Goal: Task Accomplishment & Management: Manage account settings

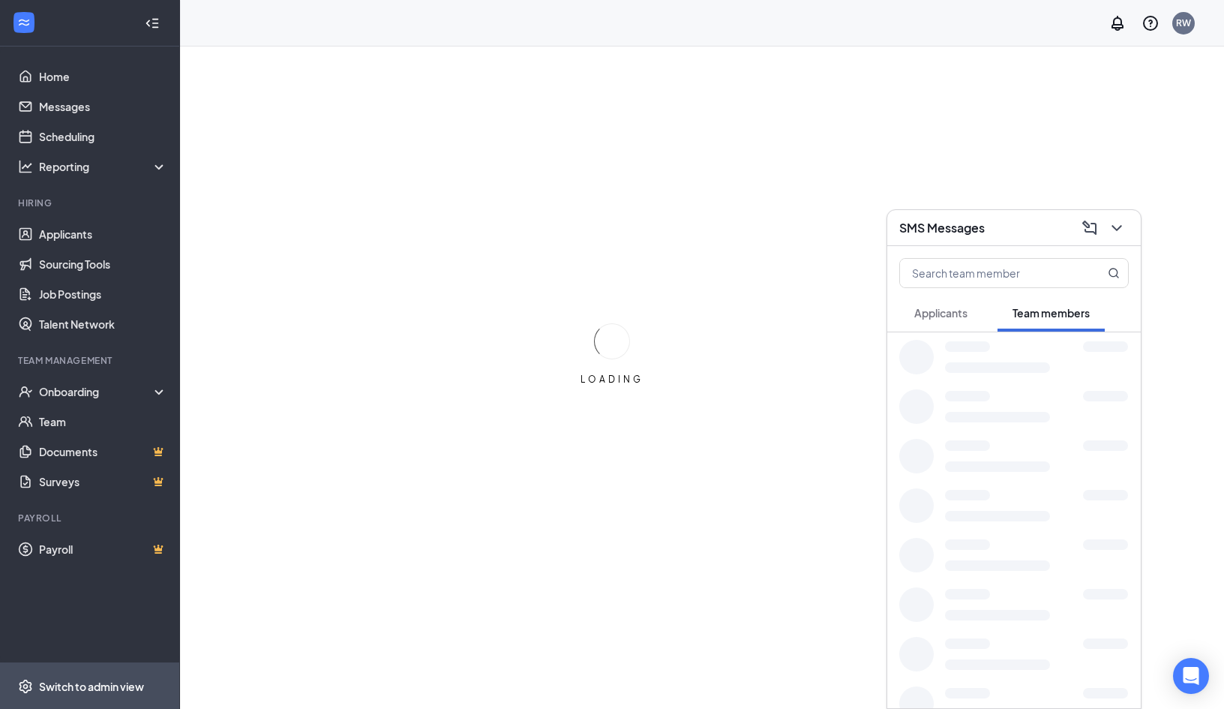
click at [67, 679] on div "Switch to admin view" at bounding box center [91, 686] width 105 height 15
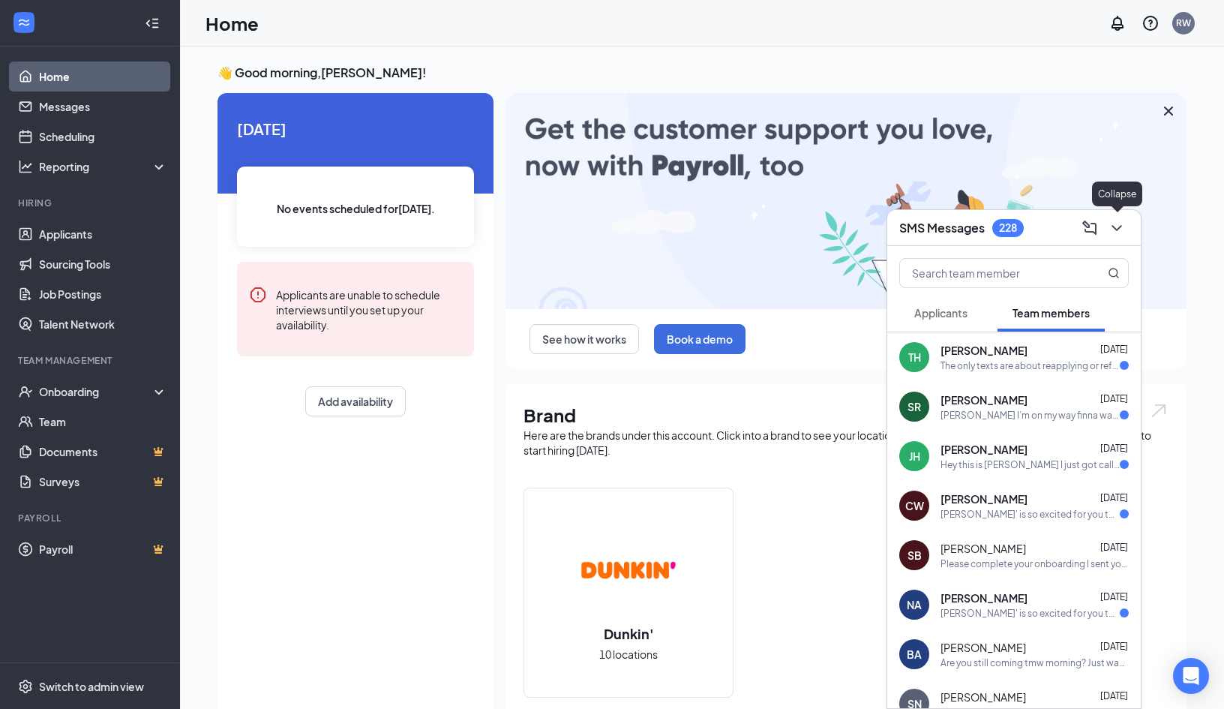
click at [1112, 223] on icon "ChevronDown" at bounding box center [1117, 228] width 18 height 18
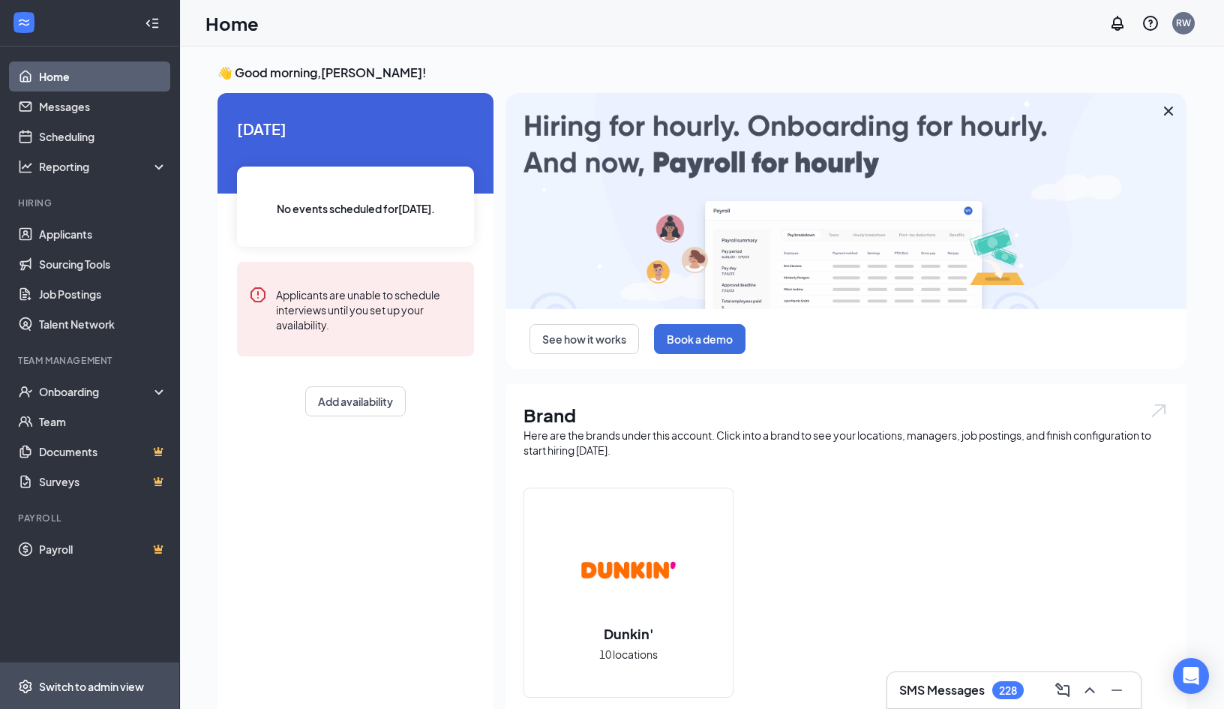
click at [117, 693] on div "Switch to admin view" at bounding box center [91, 686] width 105 height 15
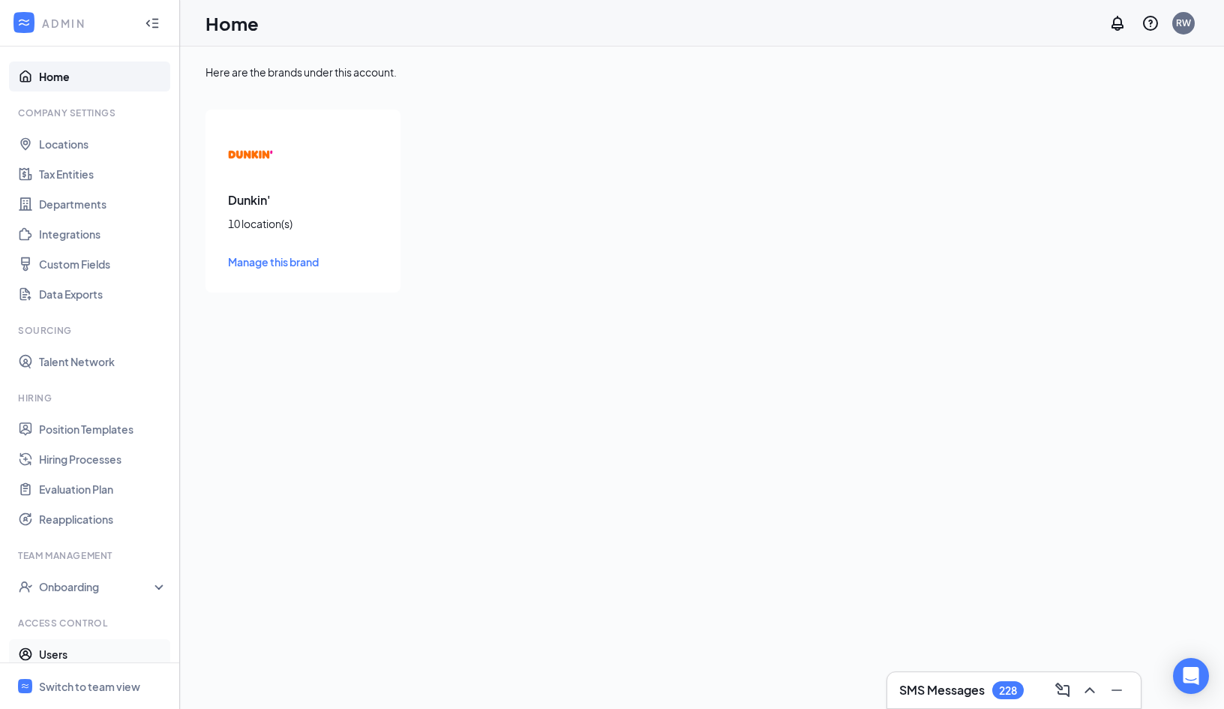
click at [58, 652] on link "Users" at bounding box center [103, 654] width 128 height 30
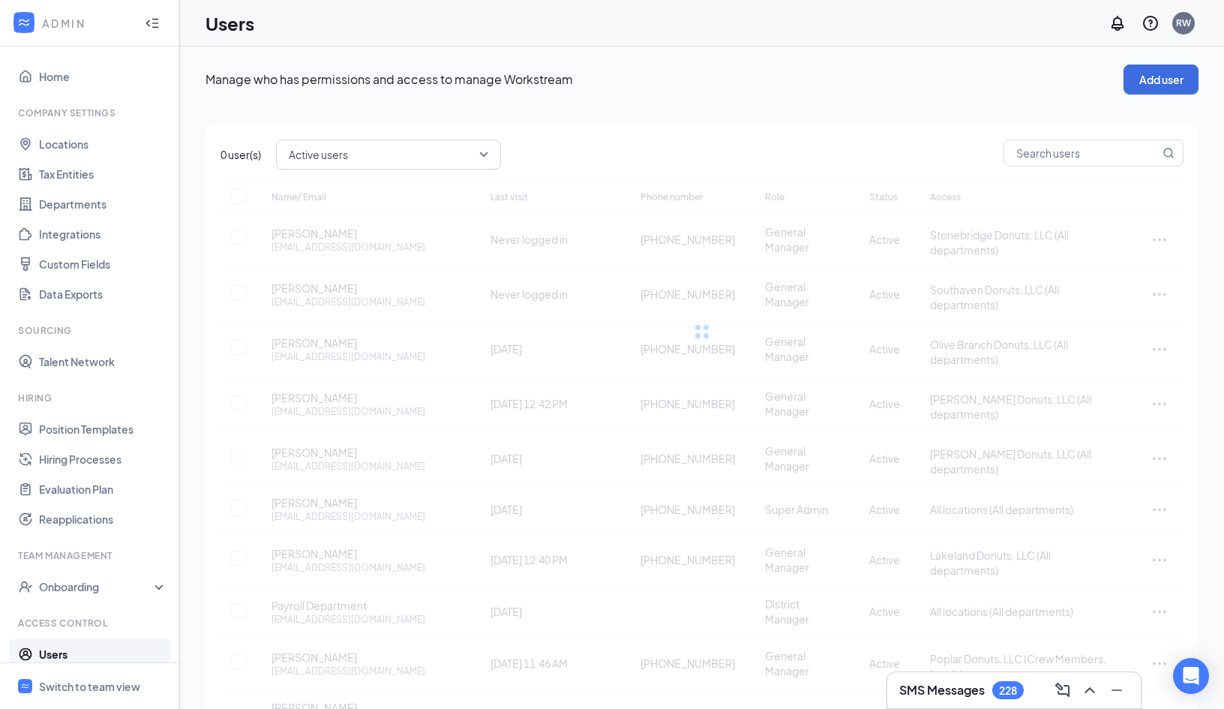
checkbox input "false"
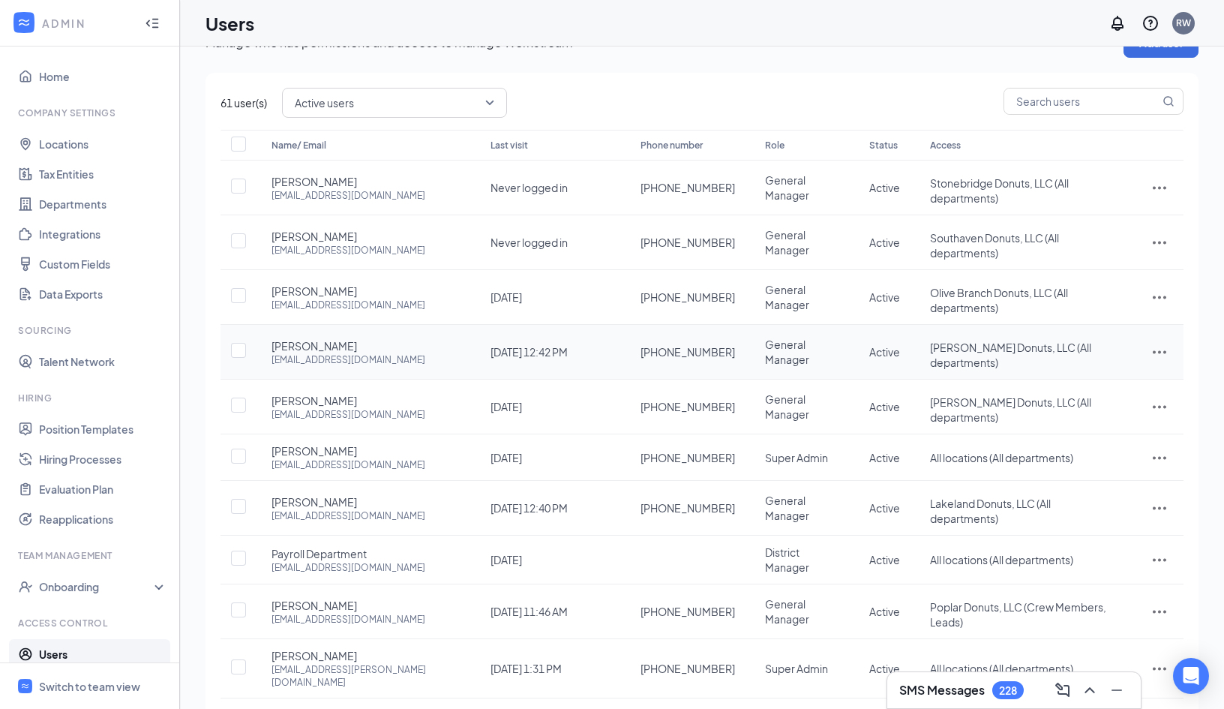
scroll to position [36, 0]
click at [1162, 398] on icon "ActionsIcon" at bounding box center [1159, 407] width 18 height 18
click at [1088, 394] on span "Edit user" at bounding box center [1109, 402] width 93 height 16
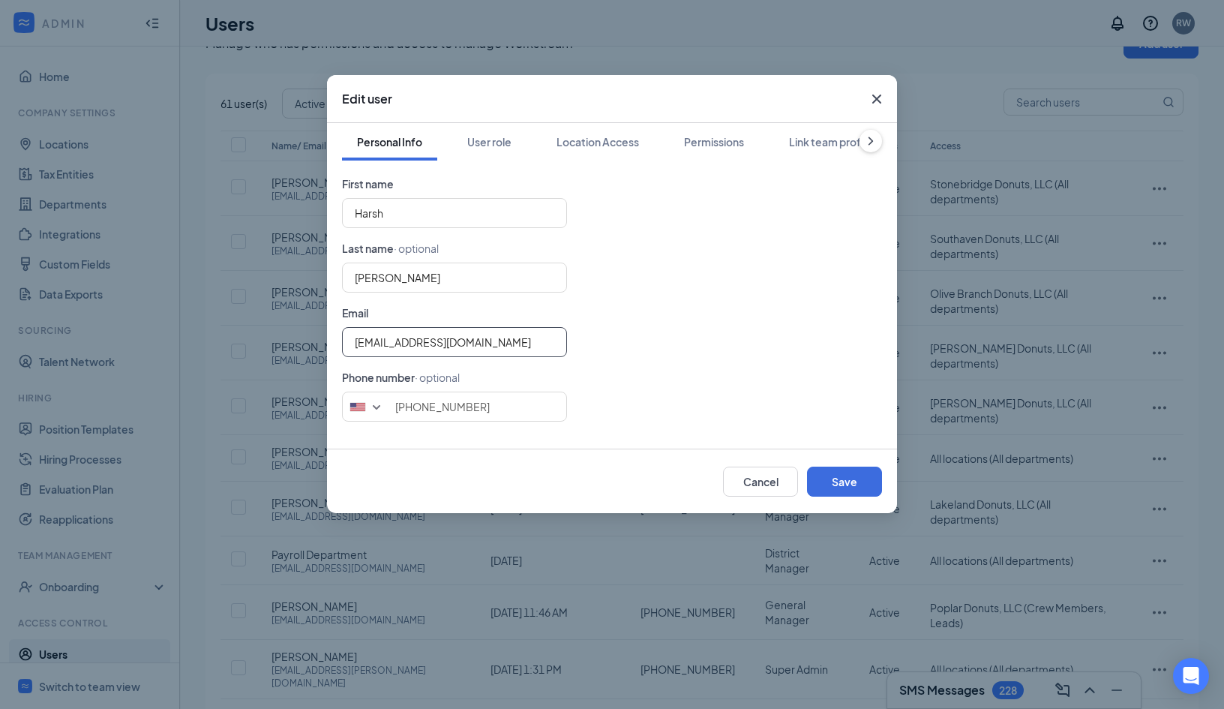
click at [492, 346] on input "[EMAIL_ADDRESS][DOMAIN_NAME]" at bounding box center [454, 342] width 225 height 30
type input "[EMAIL_ADDRESS][DOMAIN_NAME]"
click at [816, 484] on button "Save" at bounding box center [844, 481] width 75 height 30
type input "9102589299"
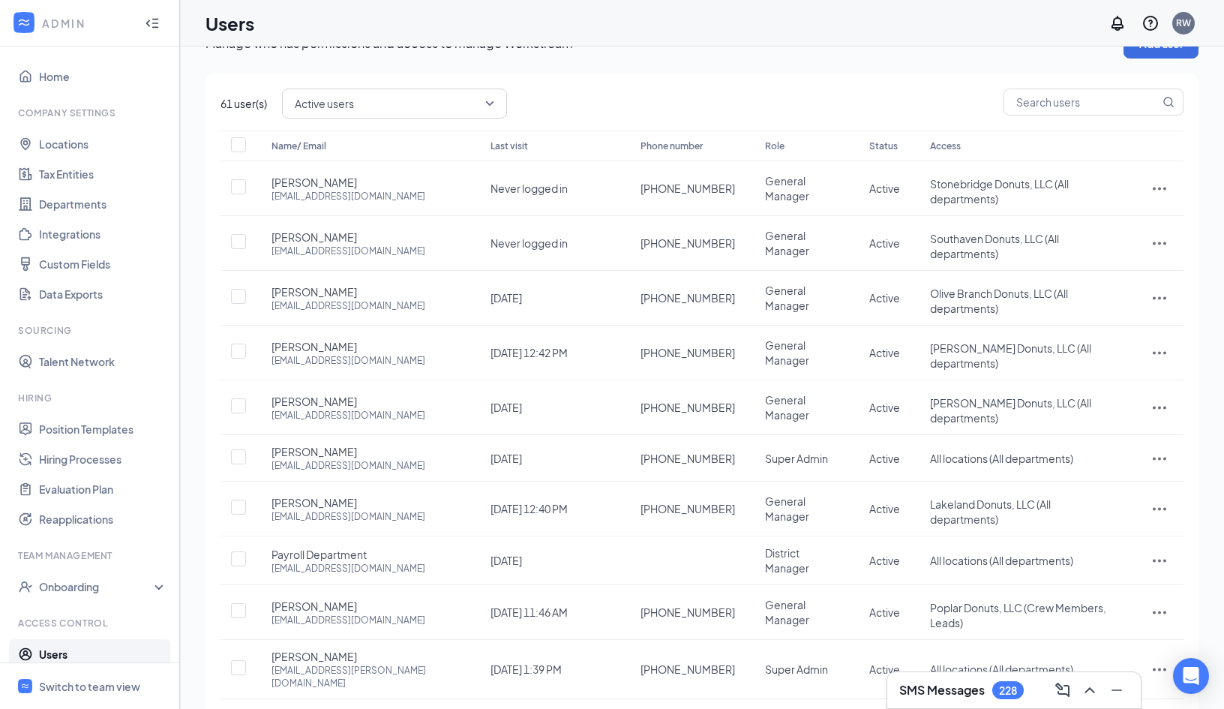
click at [1045, 708] on link "2" at bounding box center [1052, 723] width 22 height 22
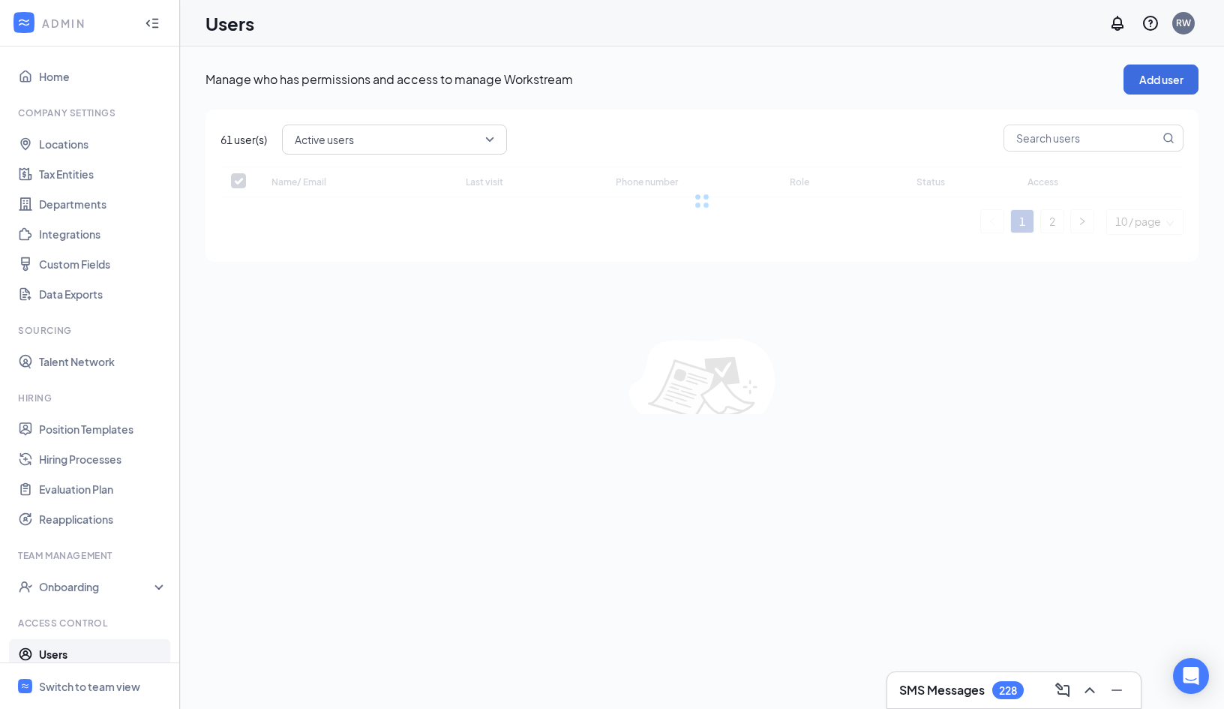
scroll to position [0, 0]
checkbox input "false"
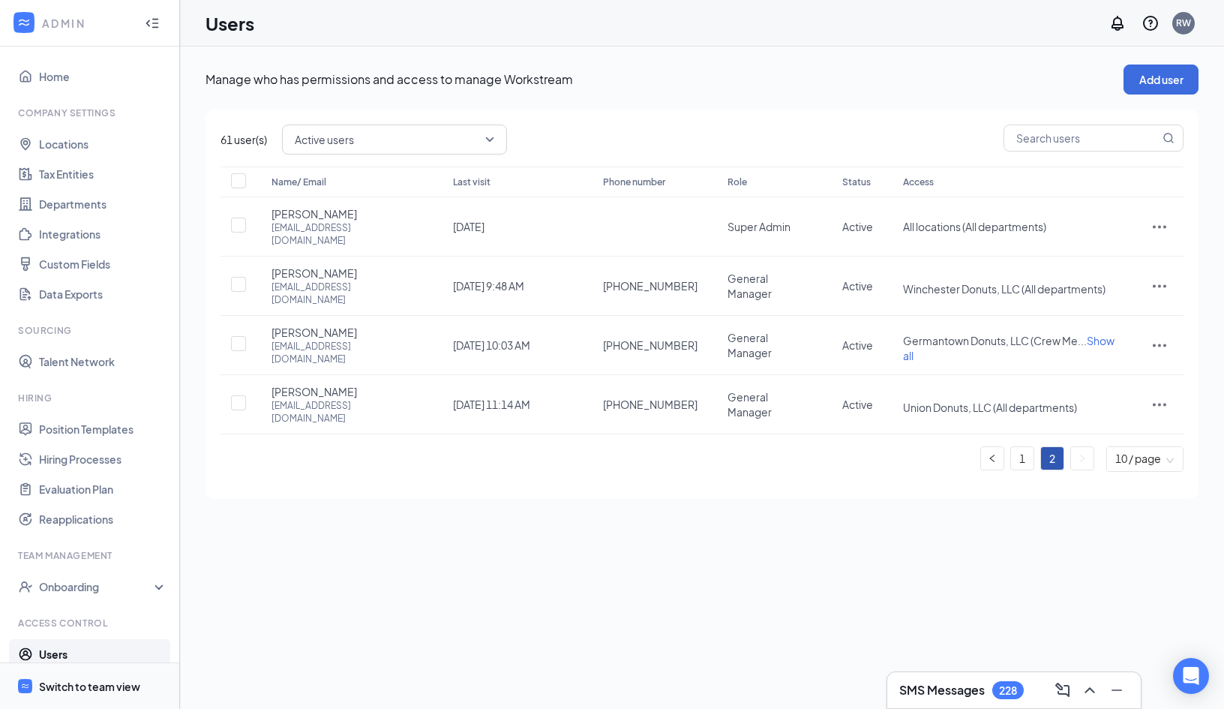
click at [78, 680] on div "Switch to team view" at bounding box center [89, 686] width 101 height 15
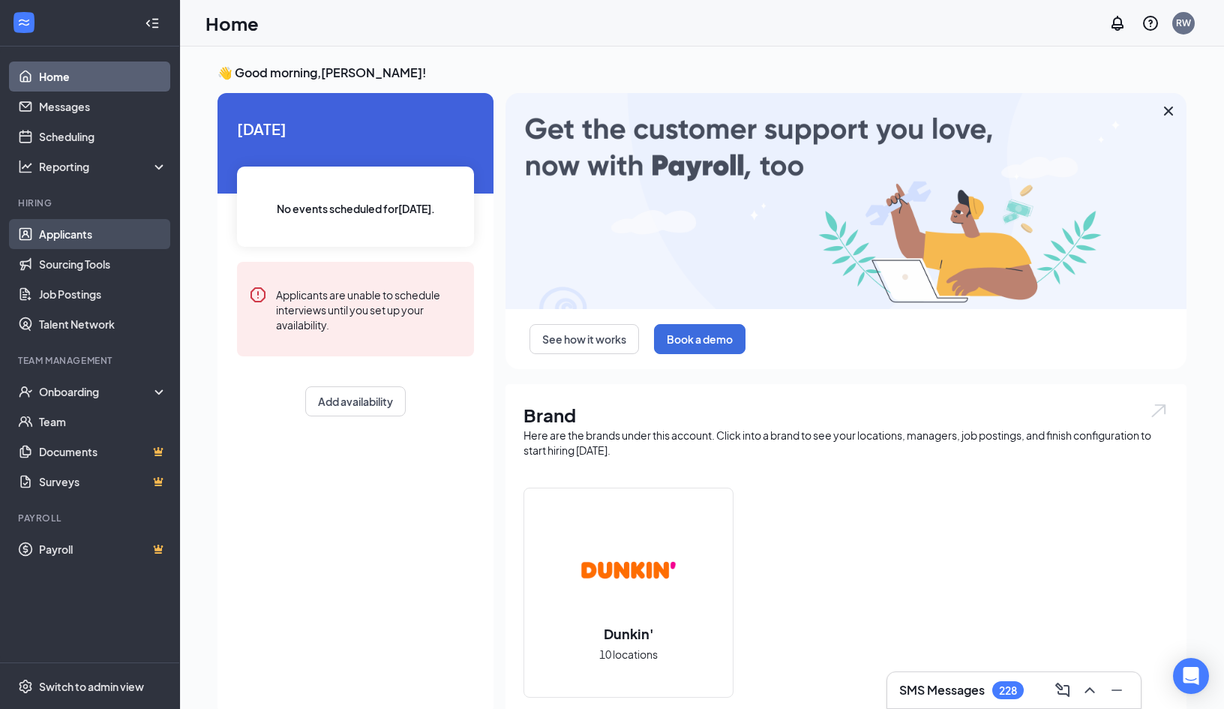
click at [71, 238] on link "Applicants" at bounding box center [103, 234] width 128 height 30
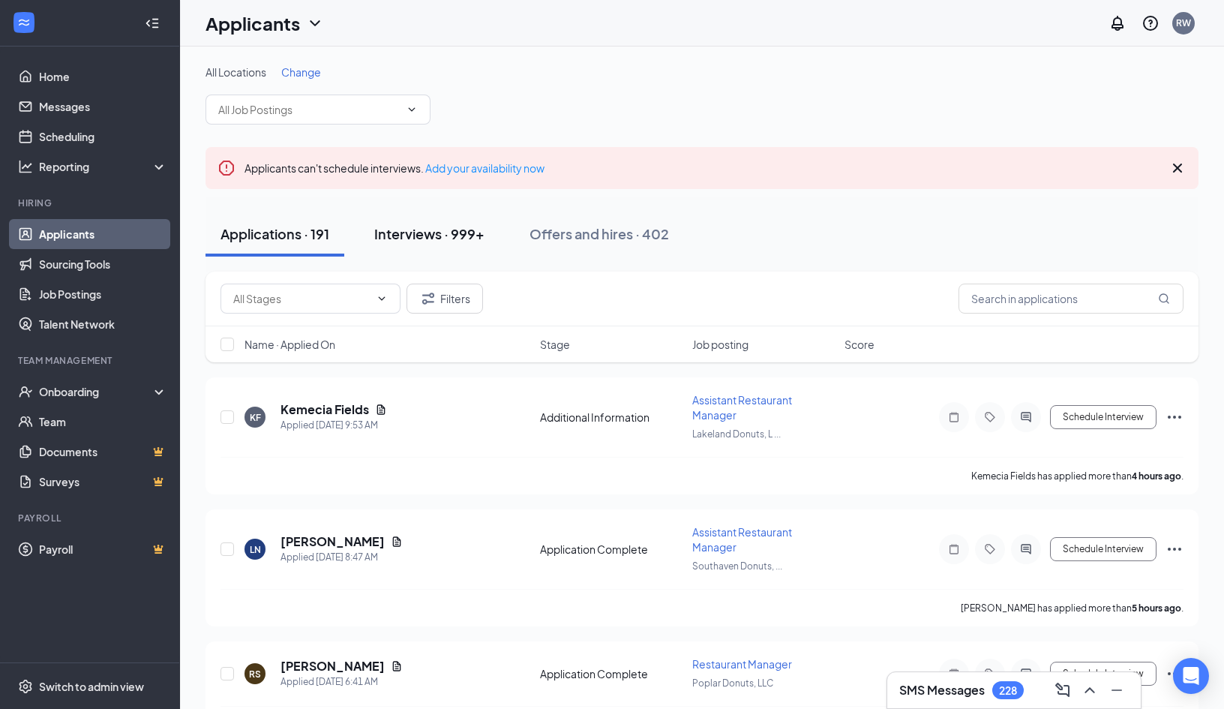
click at [391, 235] on div "Interviews · 999+" at bounding box center [429, 233] width 110 height 19
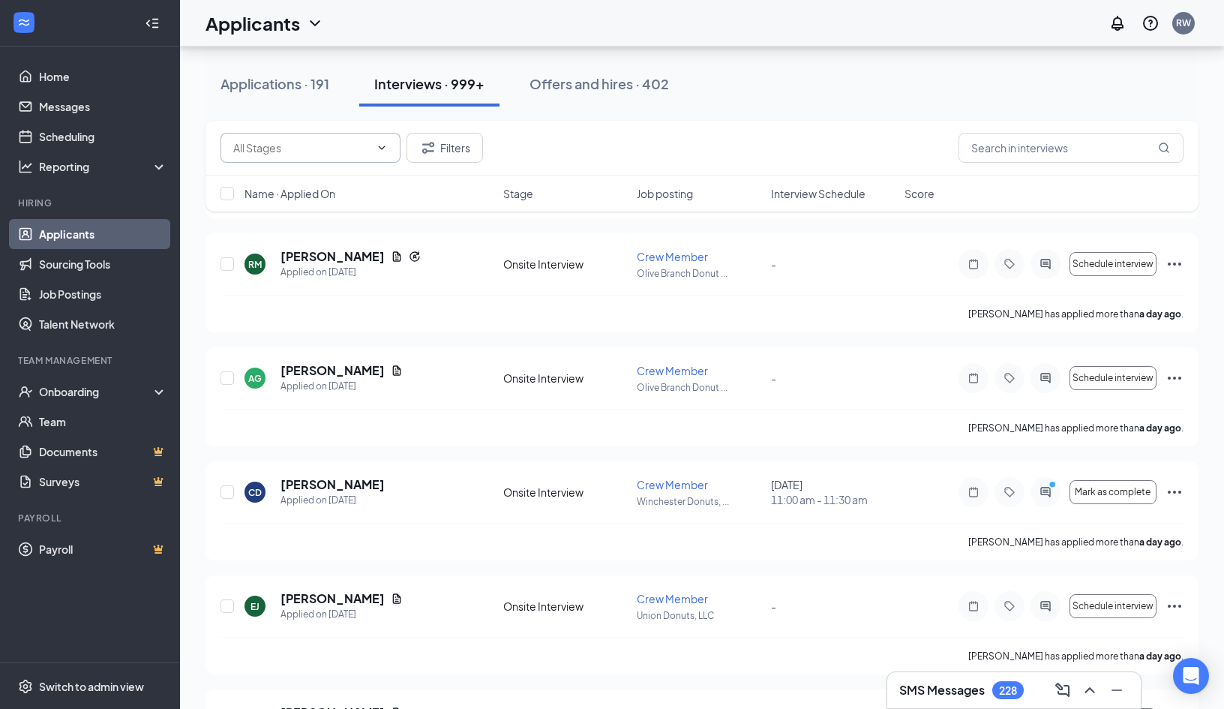
scroll to position [5298, 0]
click at [387, 149] on icon "ChevronDown" at bounding box center [382, 148] width 12 height 12
click at [409, 145] on button "Filters" at bounding box center [444, 148] width 76 height 30
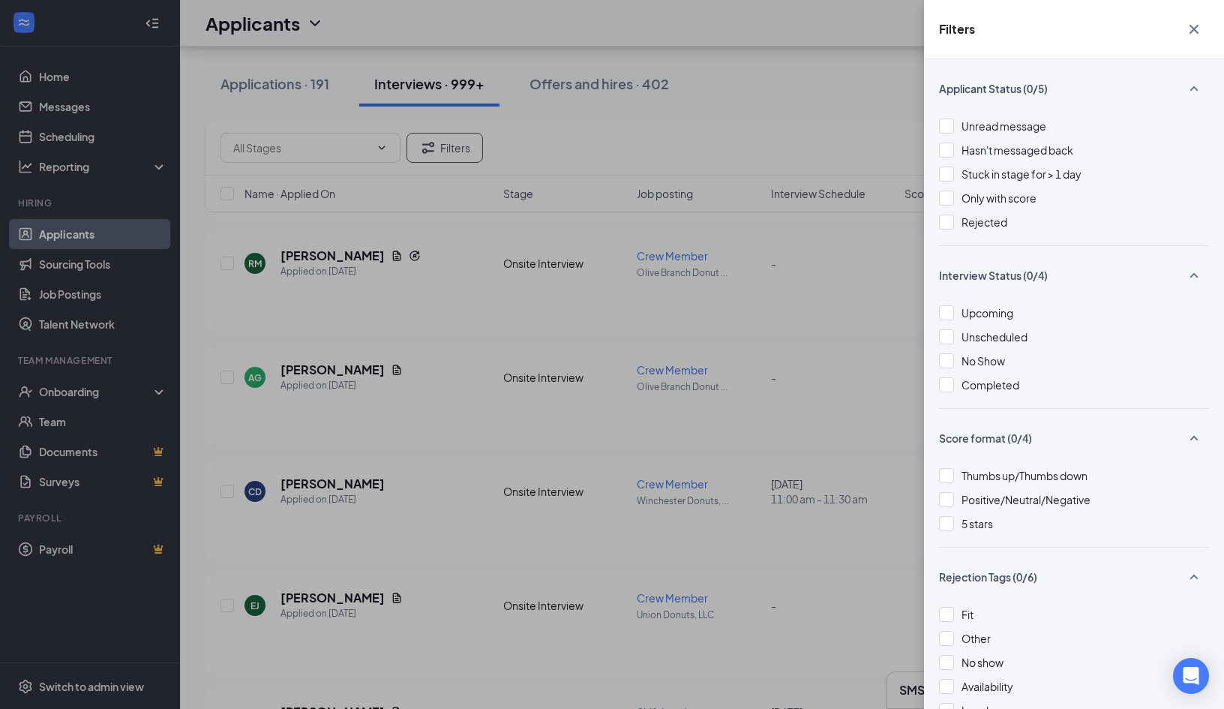
drag, startPoint x: 1196, startPoint y: 27, endPoint x: 1060, endPoint y: 55, distance: 138.5
click at [1189, 27] on icon "Cross" at bounding box center [1194, 29] width 18 height 18
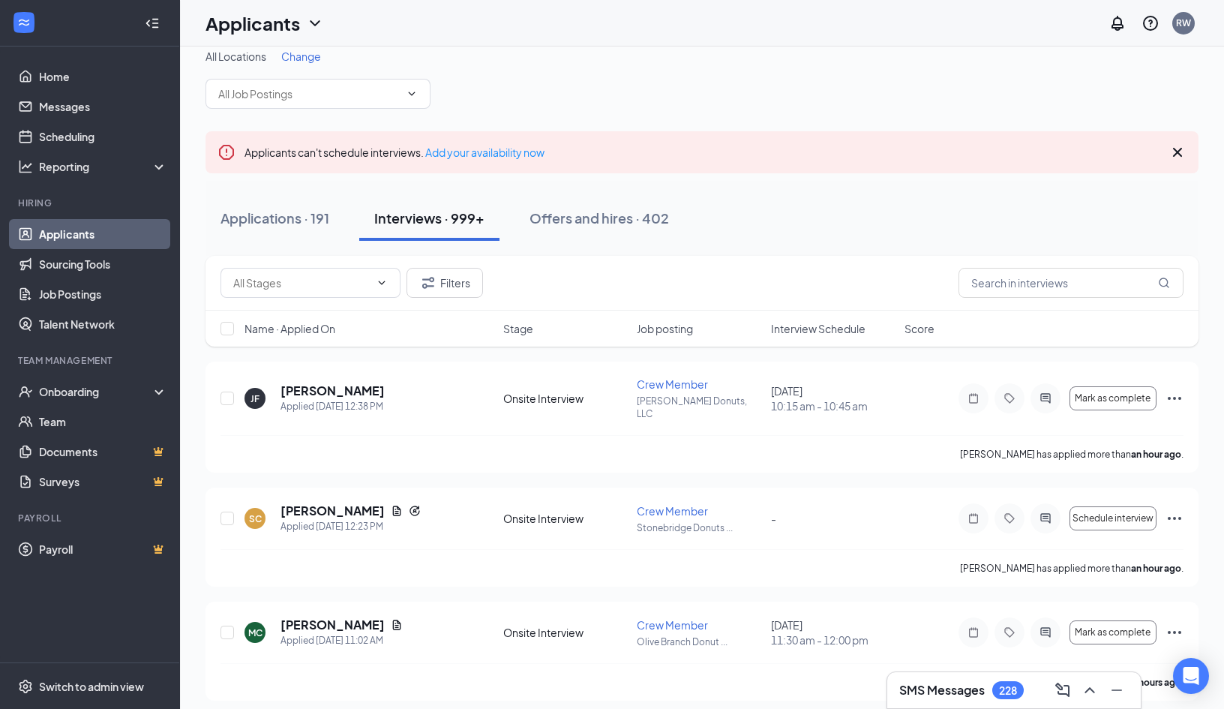
scroll to position [15, 0]
click at [355, 97] on input "text" at bounding box center [308, 94] width 181 height 16
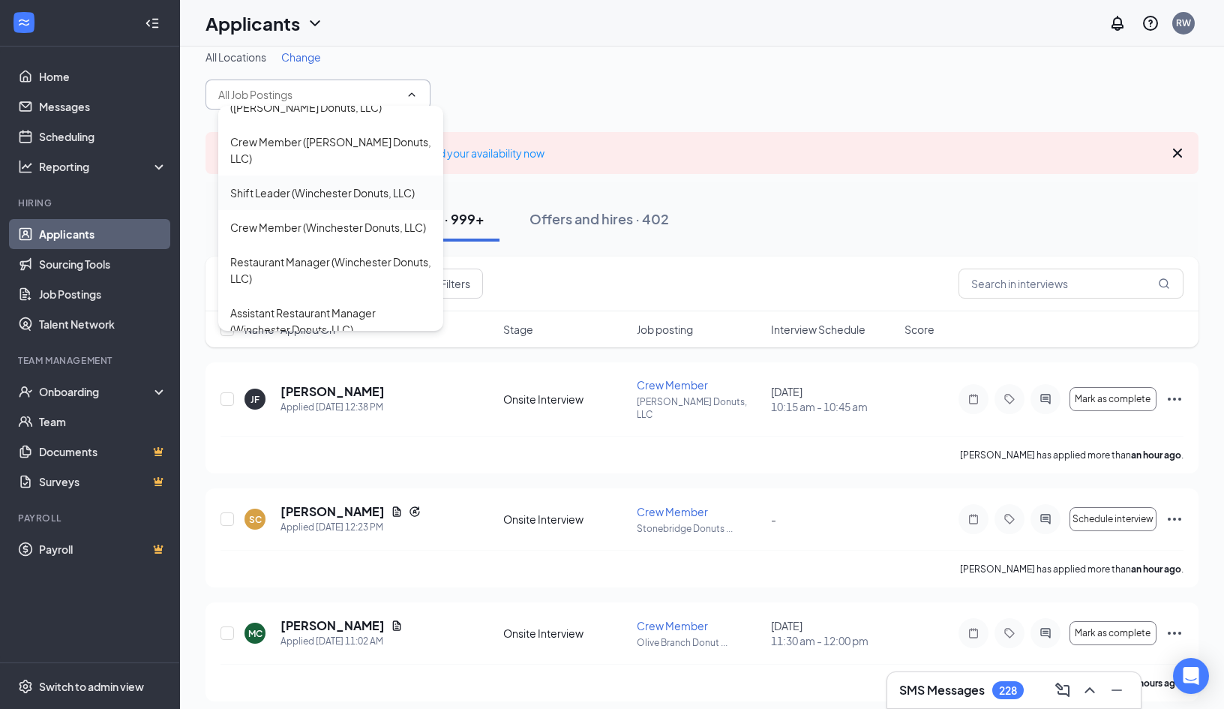
scroll to position [1620, 0]
click at [319, 145] on div "Crew Member ([PERSON_NAME] Donuts, LLC)" at bounding box center [330, 150] width 201 height 33
type input "Crew Member ([PERSON_NAME] Donuts, LLC)"
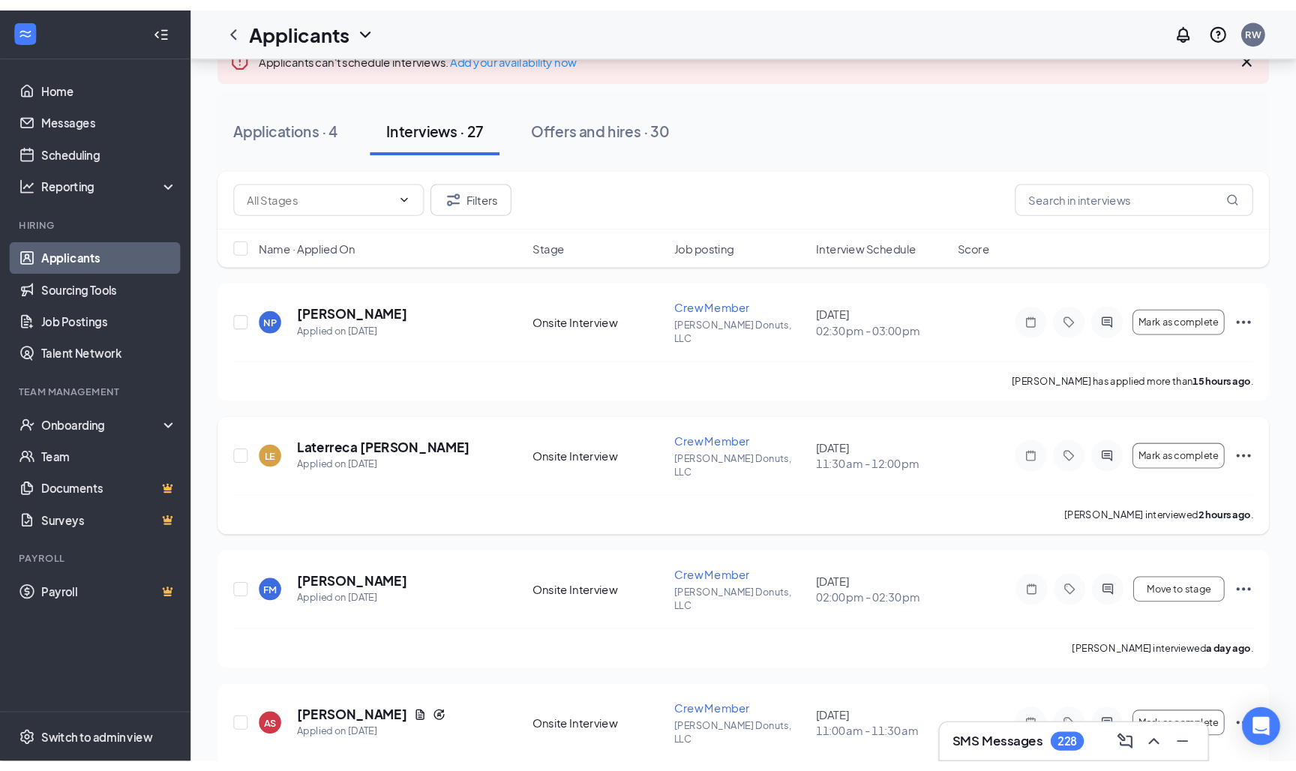
scroll to position [133, 0]
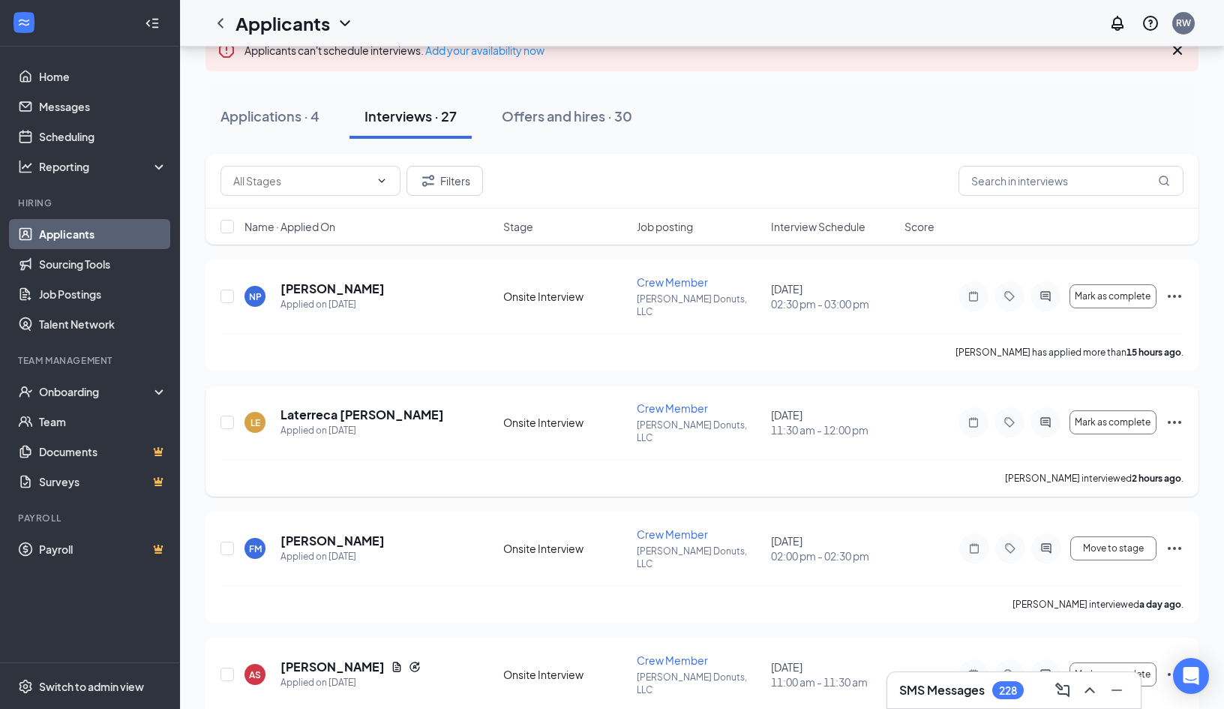
click at [1169, 413] on icon "Ellipses" at bounding box center [1174, 422] width 18 height 18
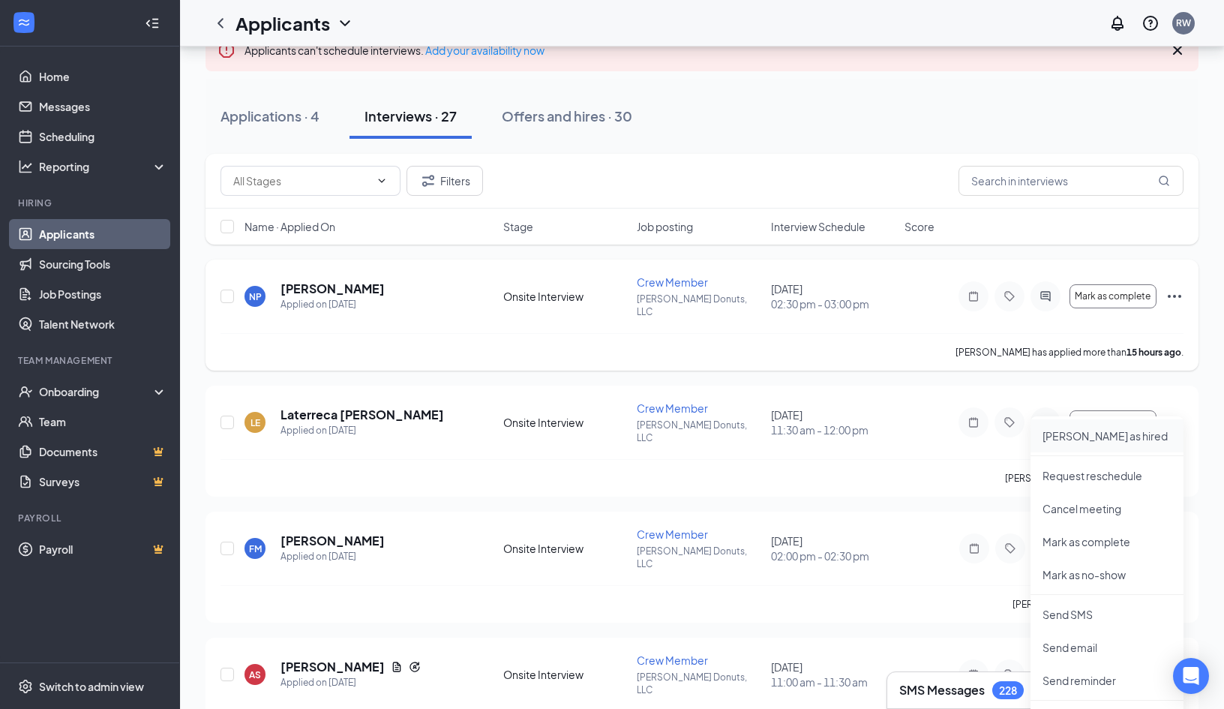
click at [1071, 442] on p "[PERSON_NAME] as hired" at bounding box center [1106, 435] width 129 height 15
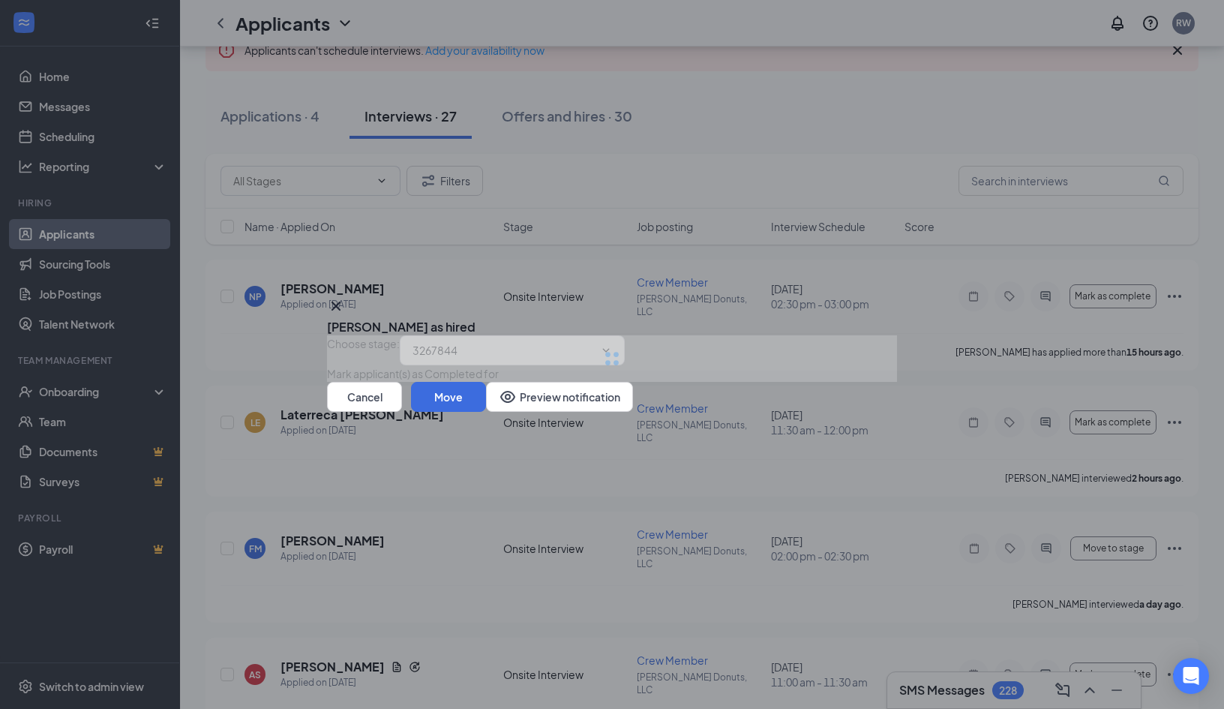
type input "Hiring Complete (final stage)"
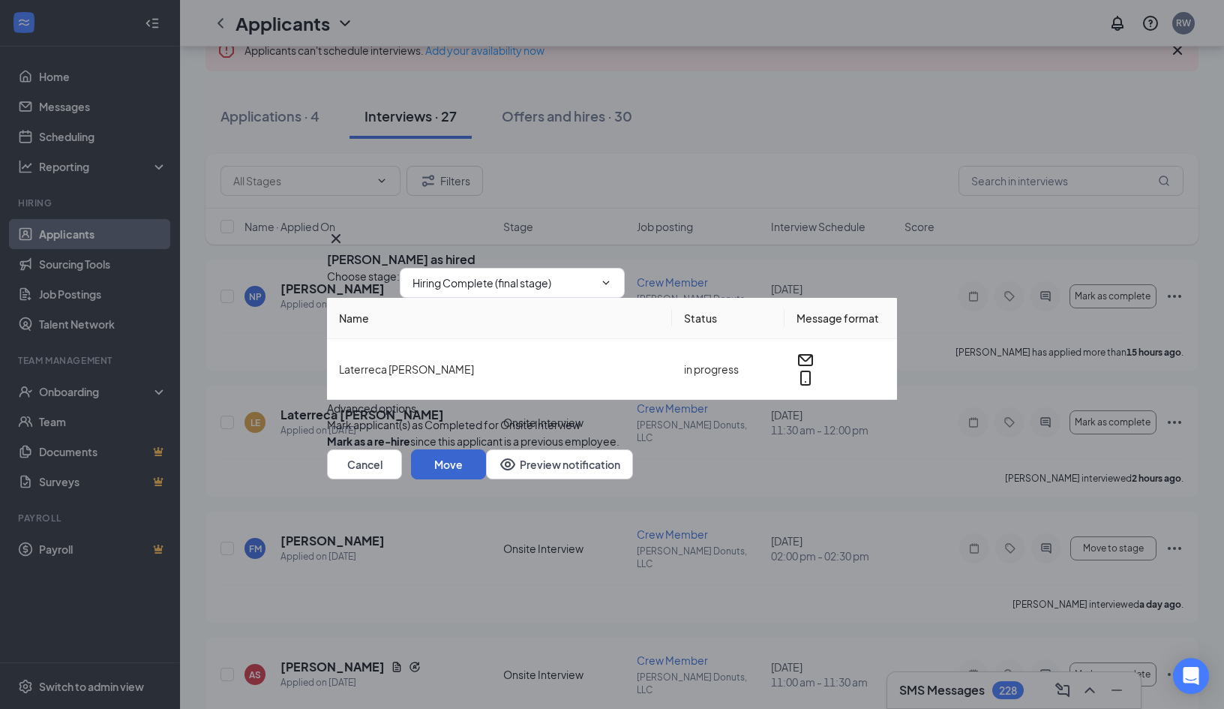
click at [486, 479] on button "Move" at bounding box center [448, 464] width 75 height 30
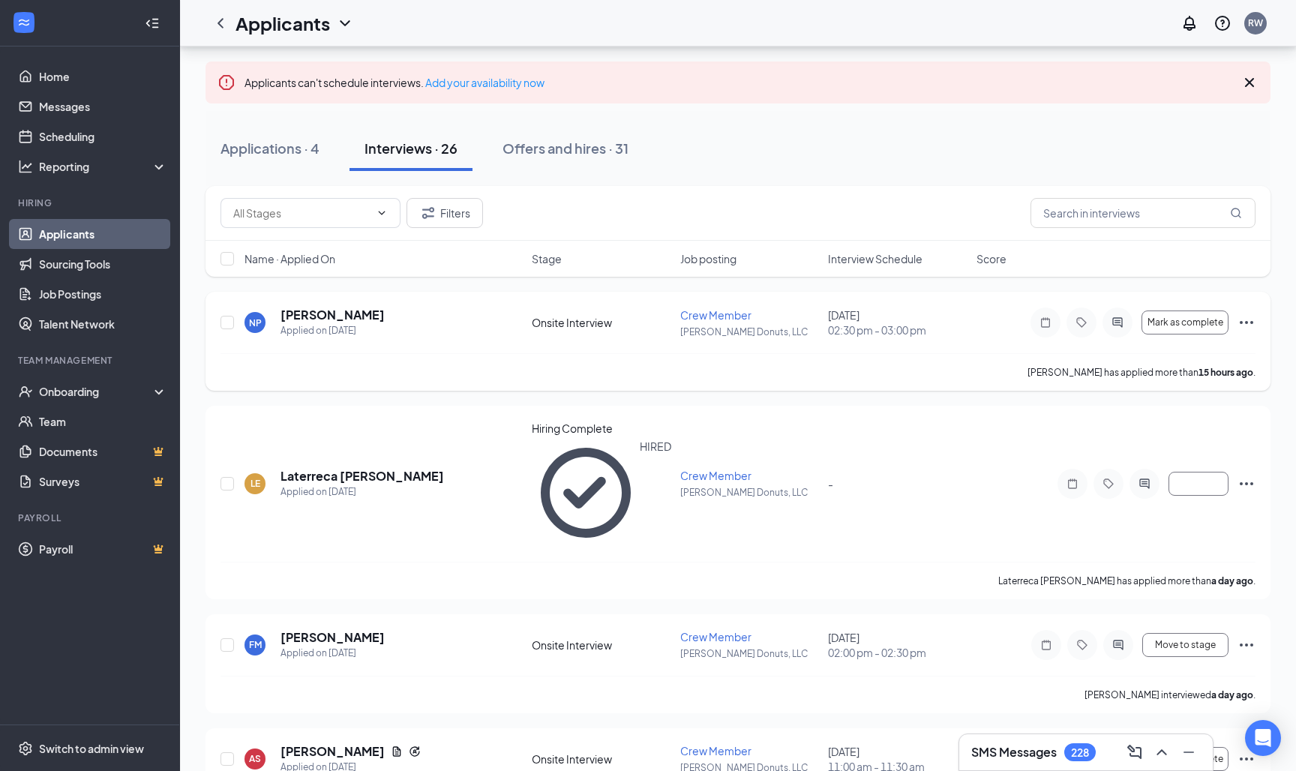
scroll to position [100, 0]
click at [112, 387] on div "Onboarding" at bounding box center [96, 391] width 115 height 15
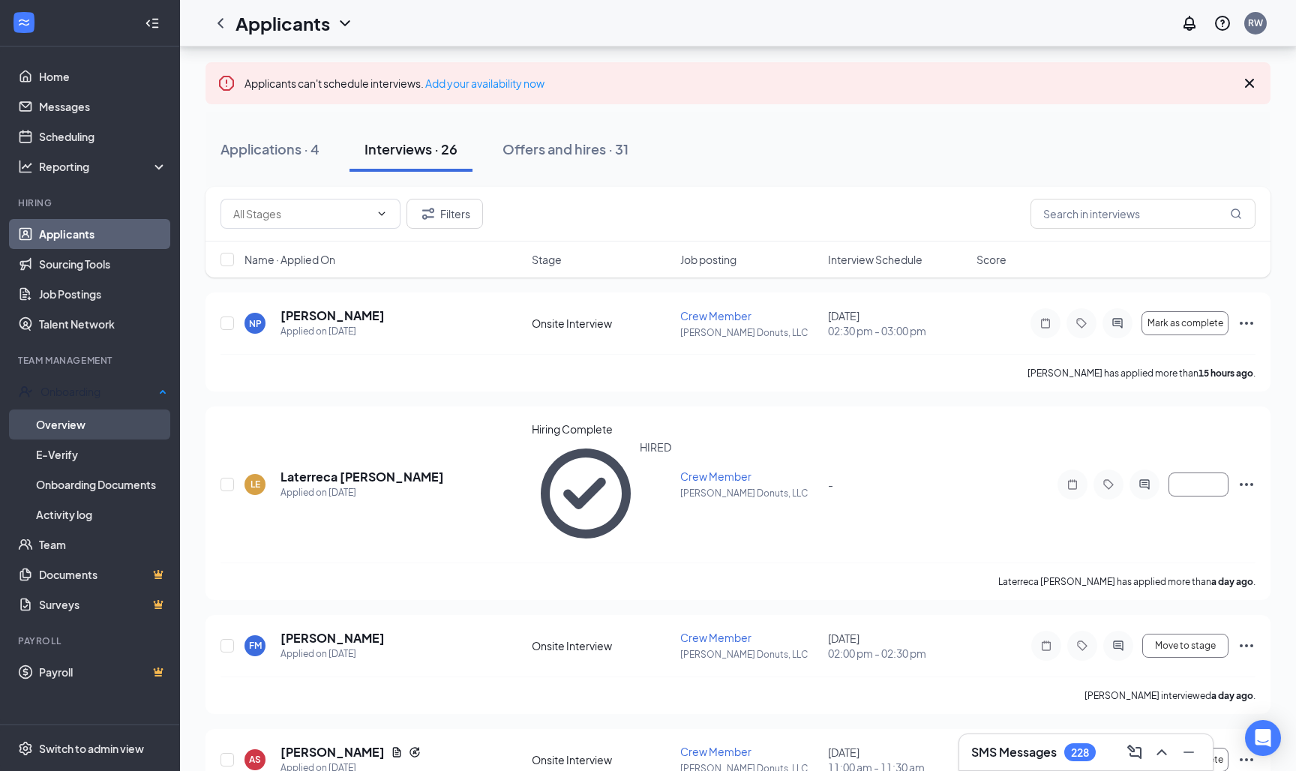
click at [87, 417] on link "Overview" at bounding box center [101, 424] width 131 height 30
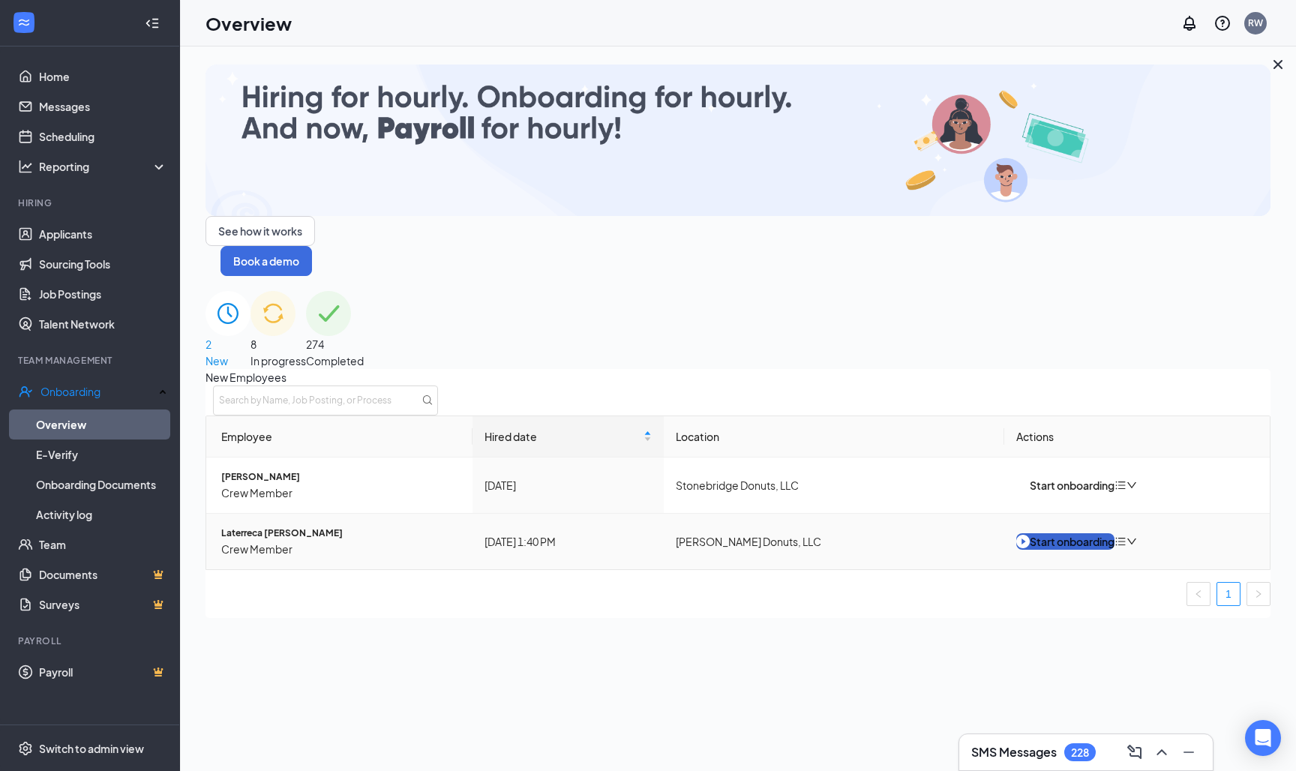
click at [1066, 533] on button "Start onboarding" at bounding box center [1065, 541] width 98 height 16
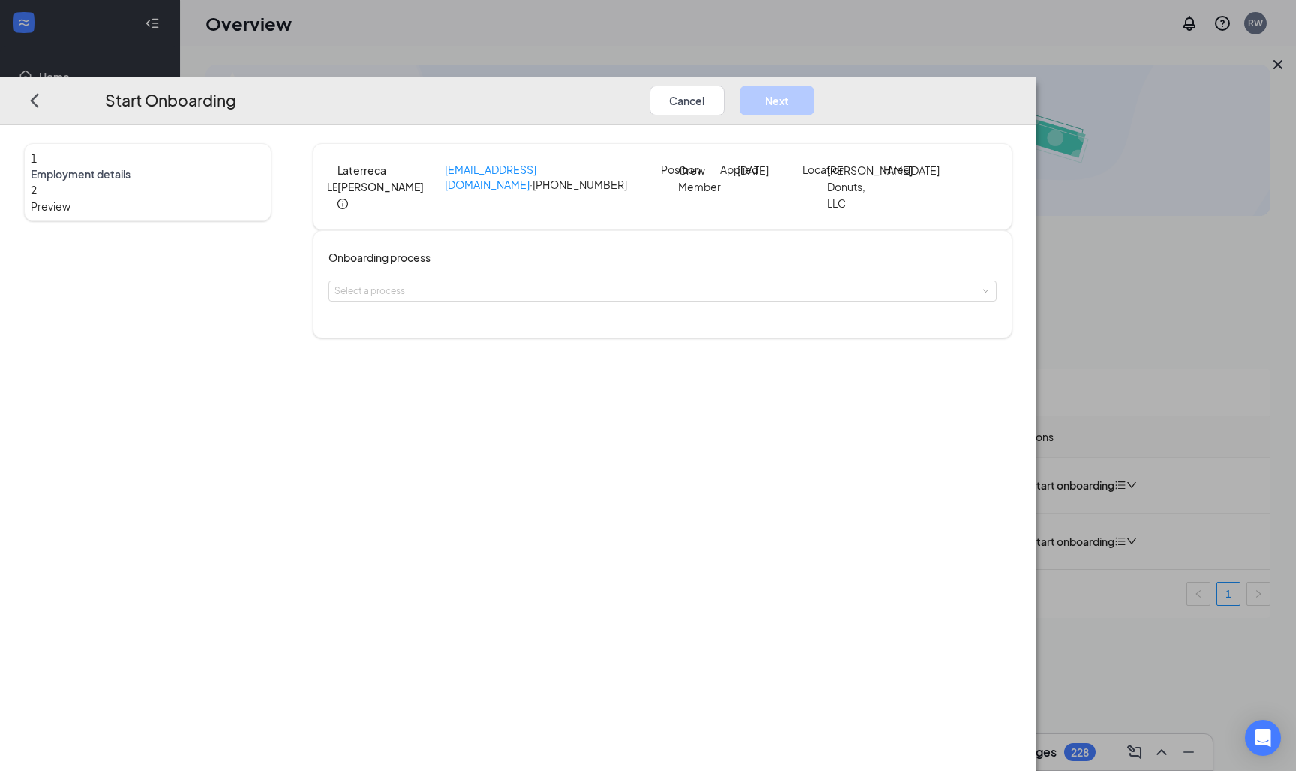
scroll to position [1, 0]
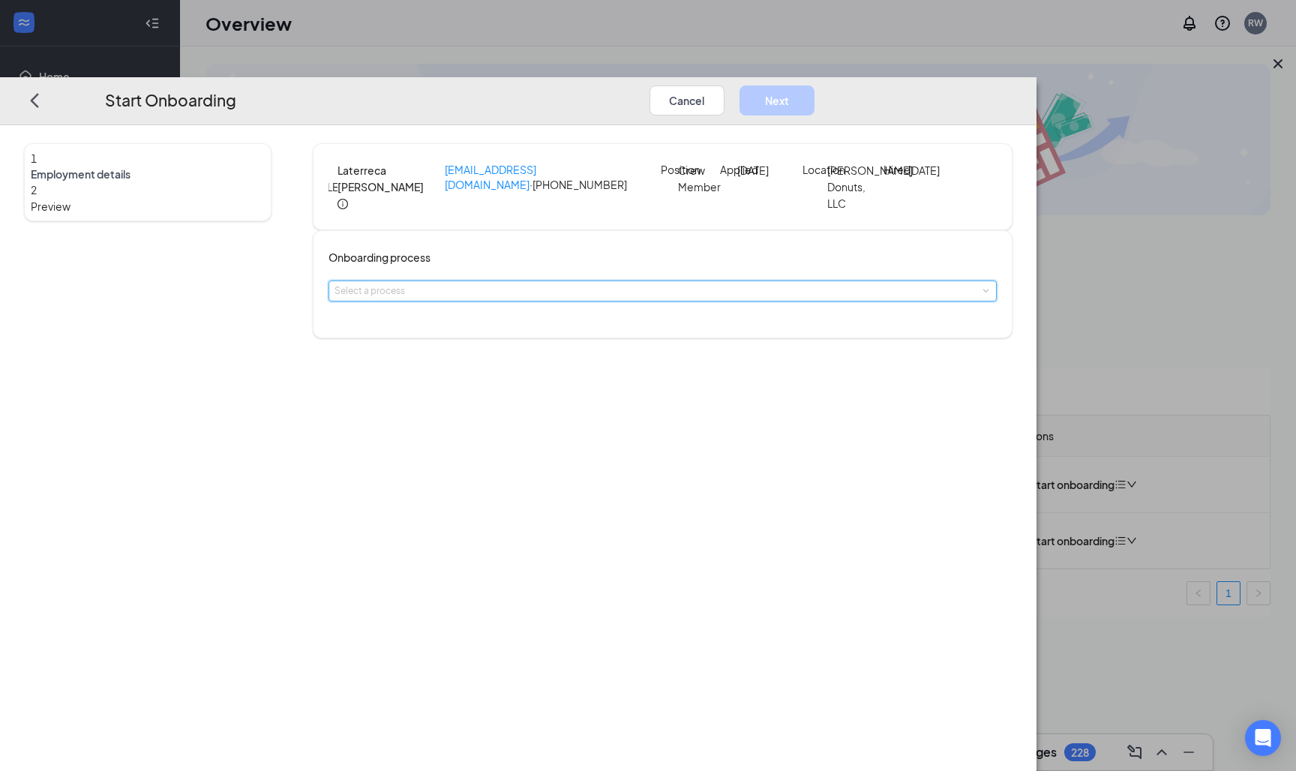
click at [982, 294] on span at bounding box center [985, 290] width 7 height 7
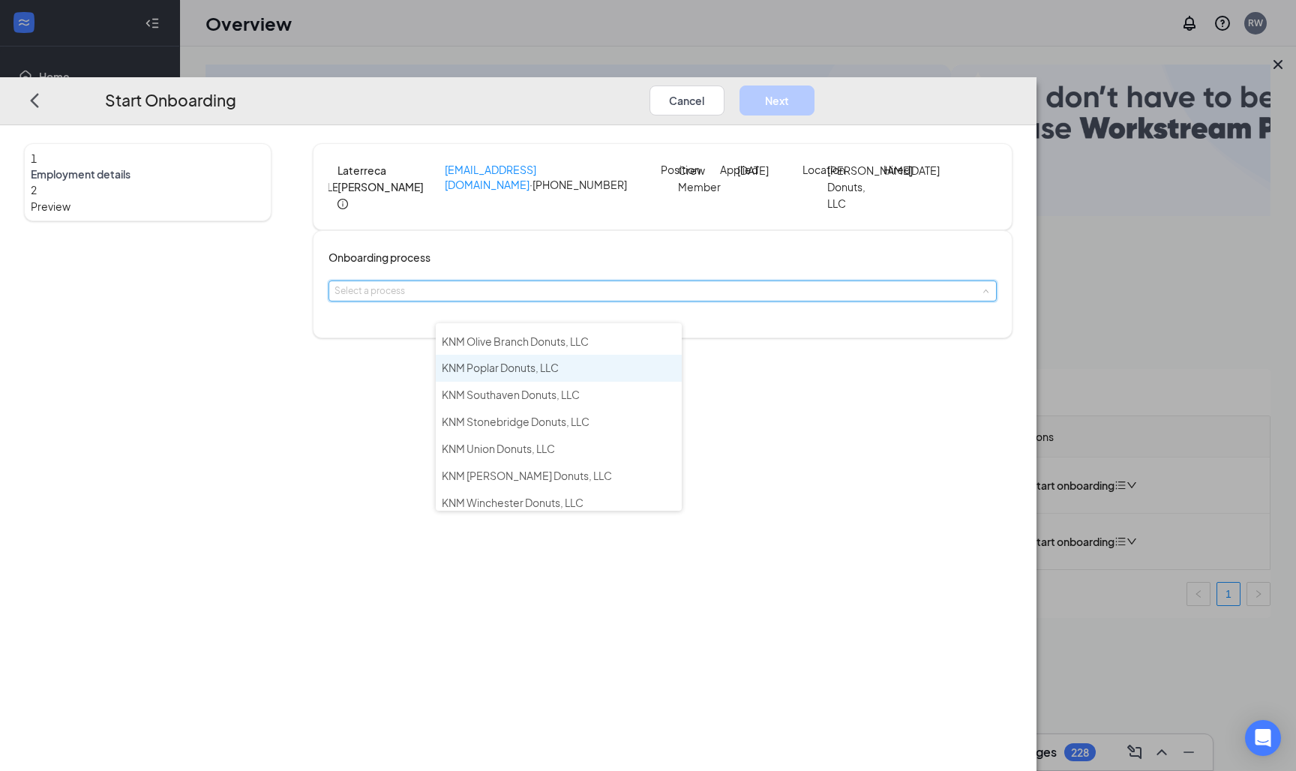
scroll to position [75, 0]
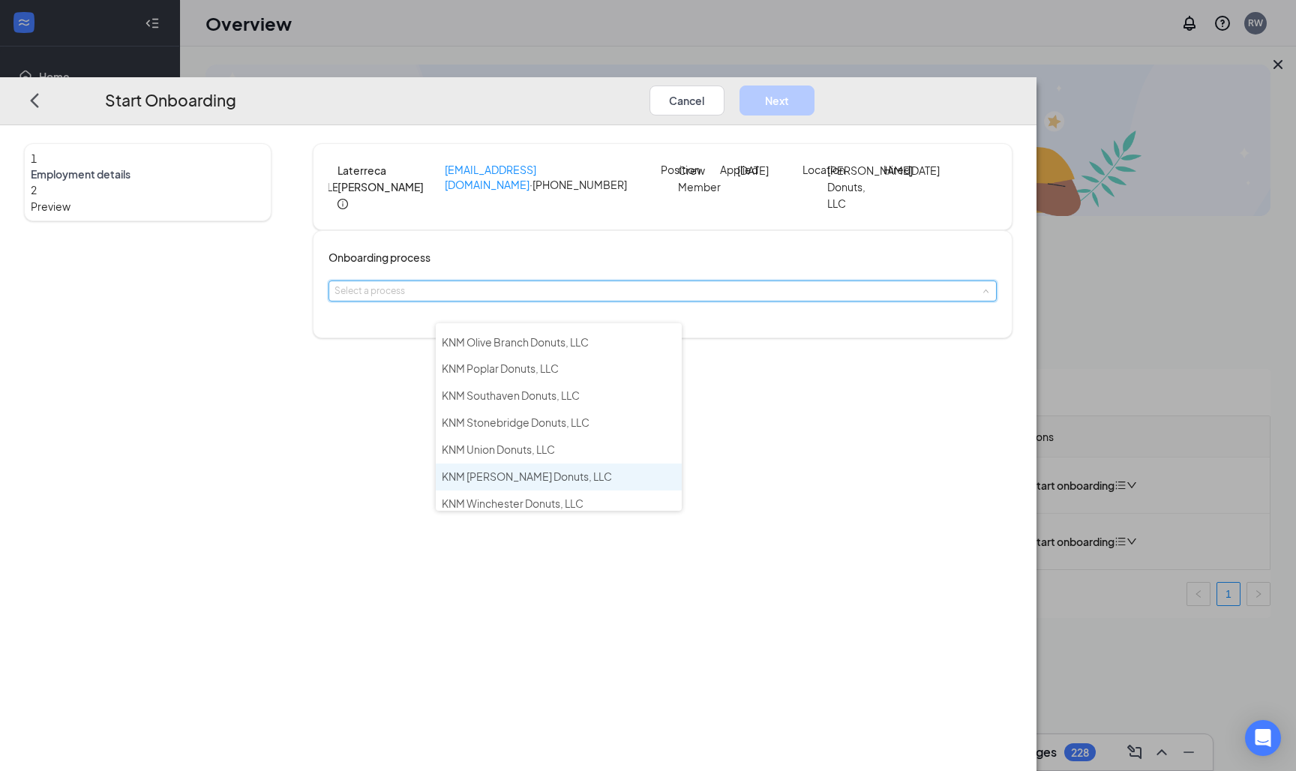
click at [560, 469] on span "KNM [PERSON_NAME] Donuts, LLC" at bounding box center [527, 475] width 170 height 13
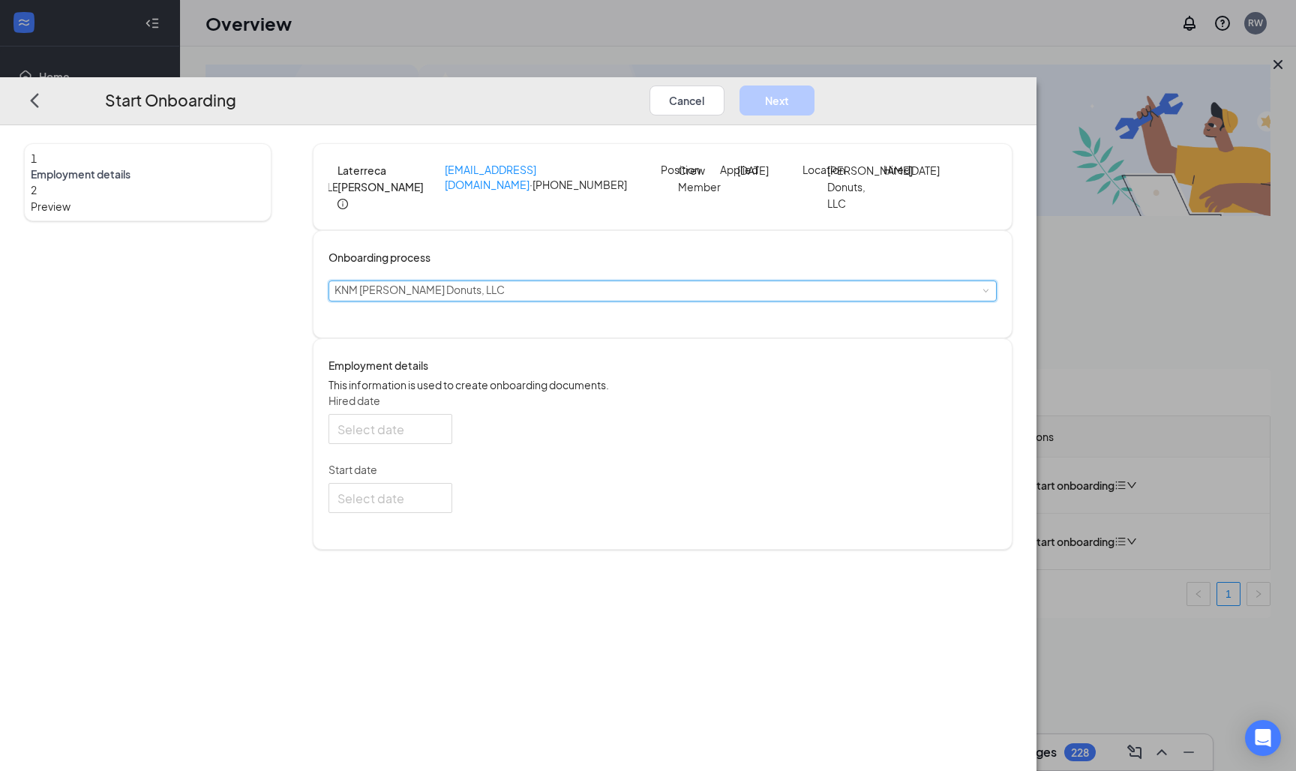
type input "[DATE]"
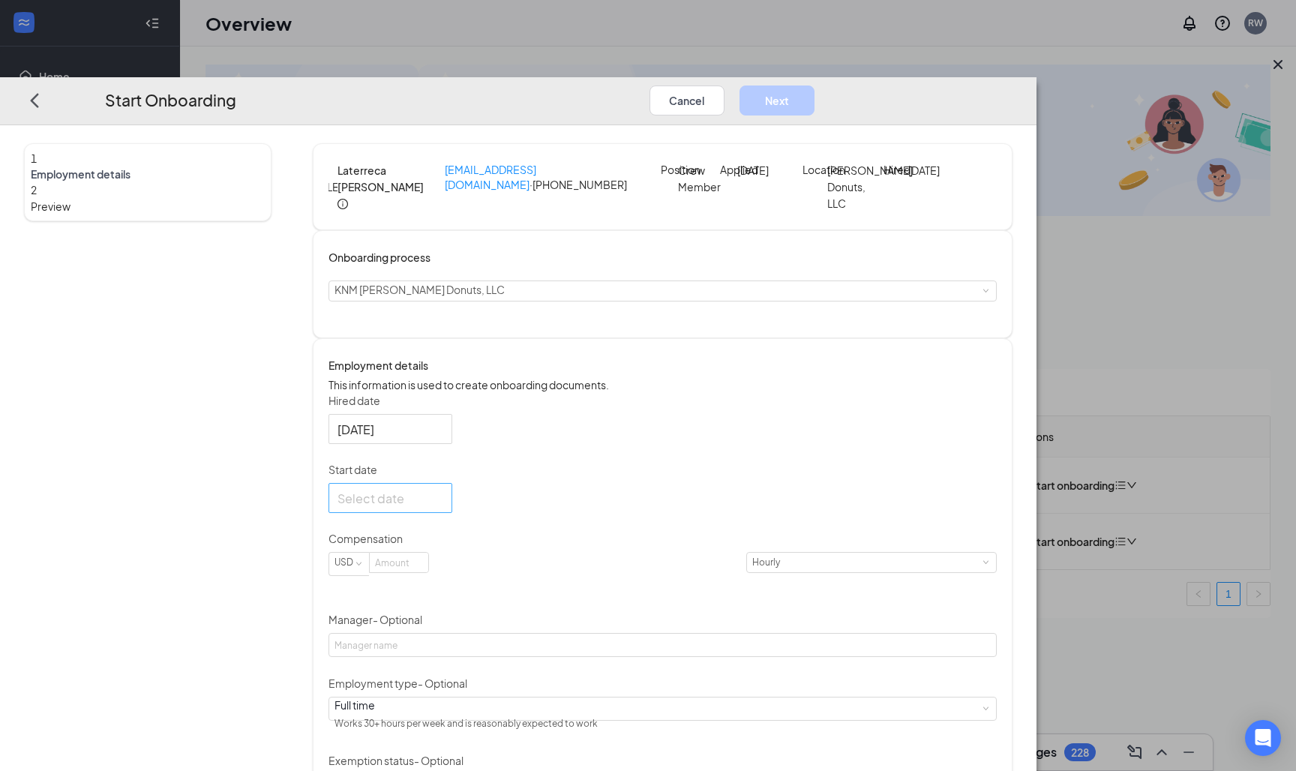
click at [443, 507] on div at bounding box center [390, 497] width 106 height 19
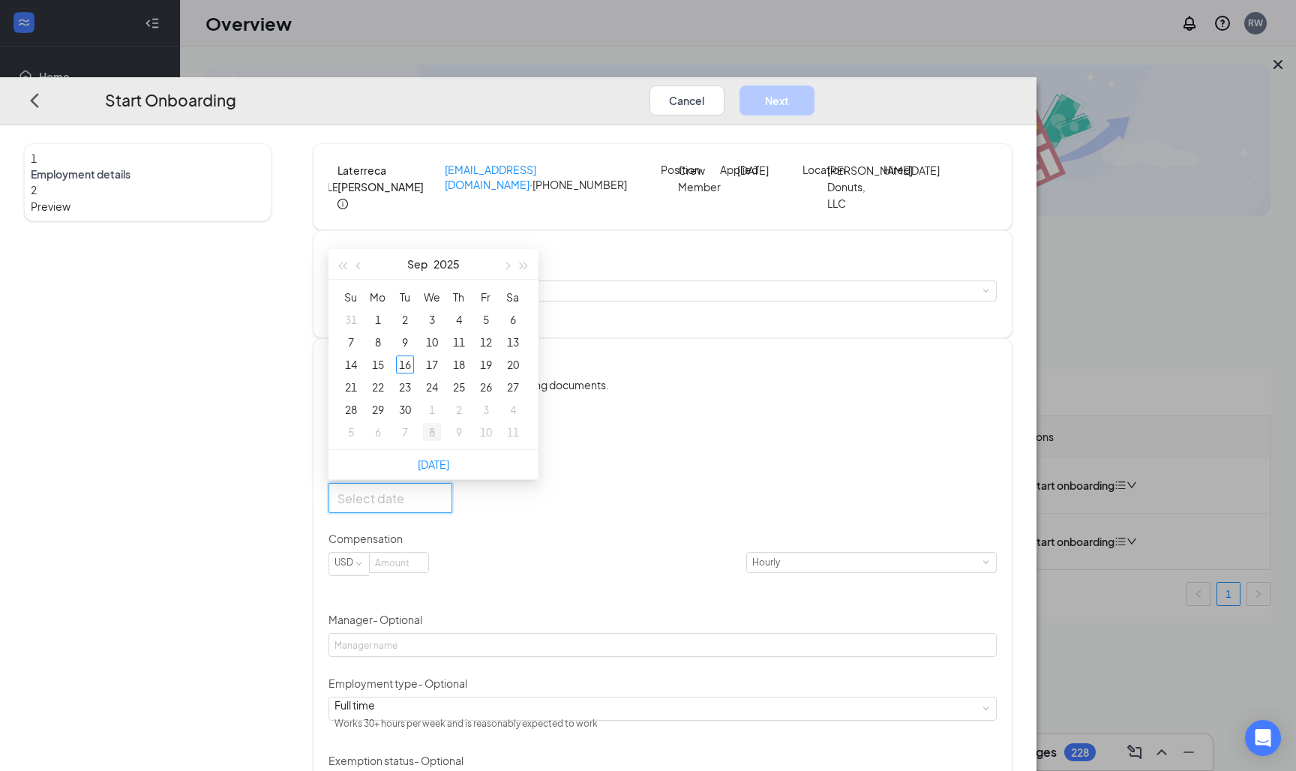
type input "[DATE]"
click at [441, 373] on div "17" at bounding box center [432, 364] width 18 height 18
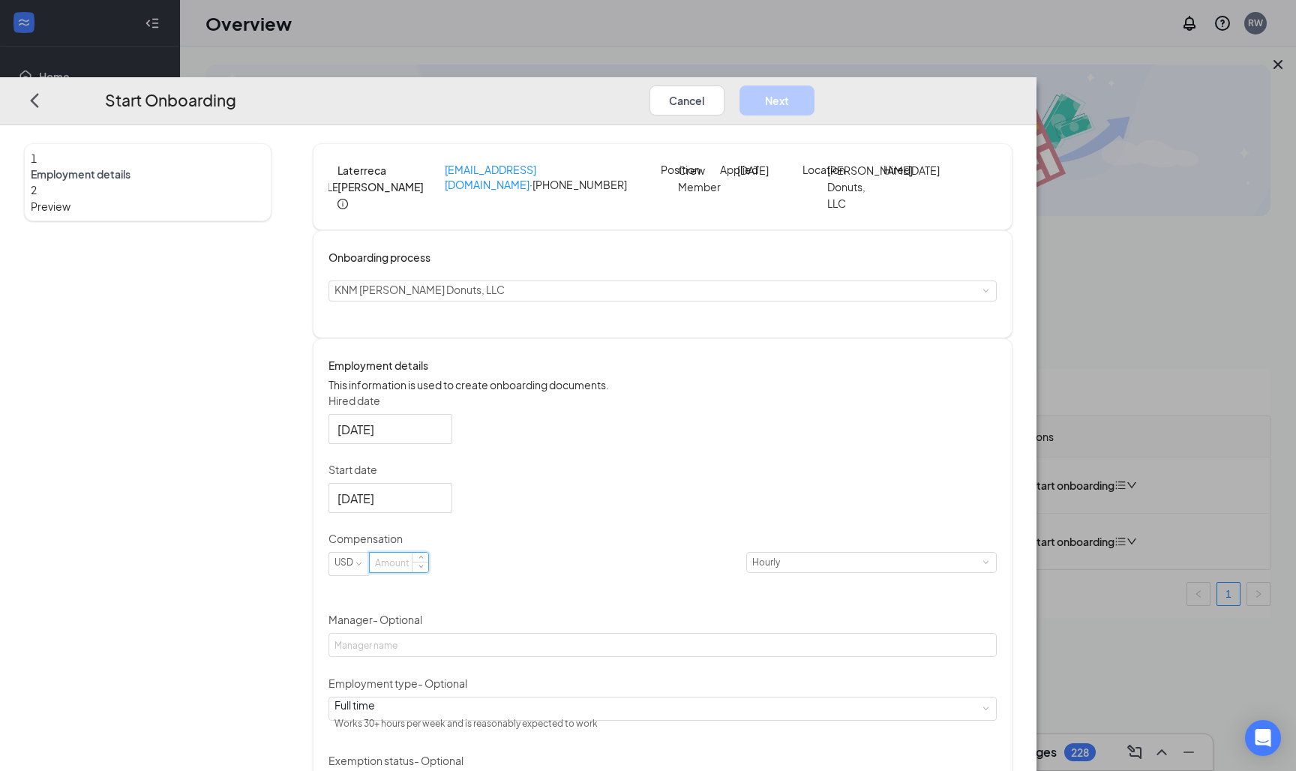
click at [428, 572] on input at bounding box center [399, 562] width 58 height 19
type input "11"
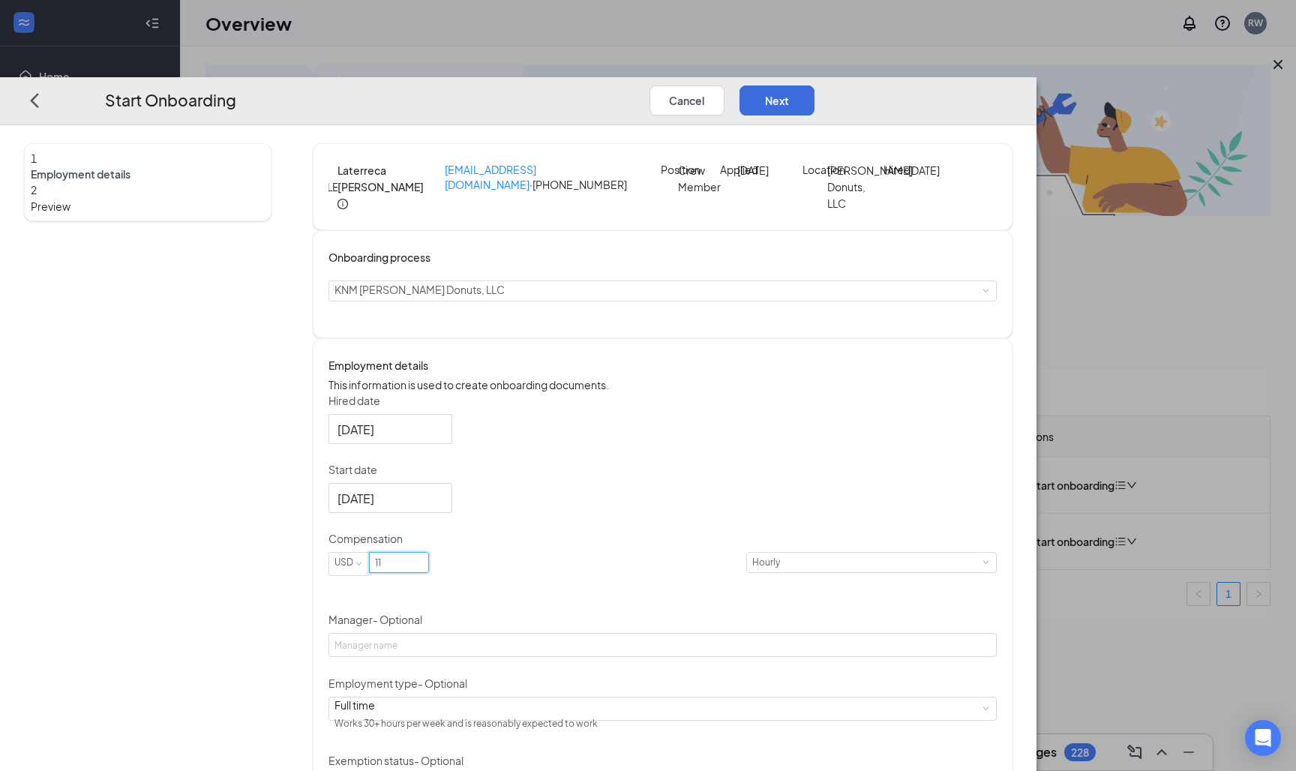
click at [711, 606] on div "Hired date [DATE] Start date [DATE] [DATE] Su Mo Tu We Th Fr Sa 31 1 2 3 4 5 6 …" at bounding box center [662, 627] width 669 height 468
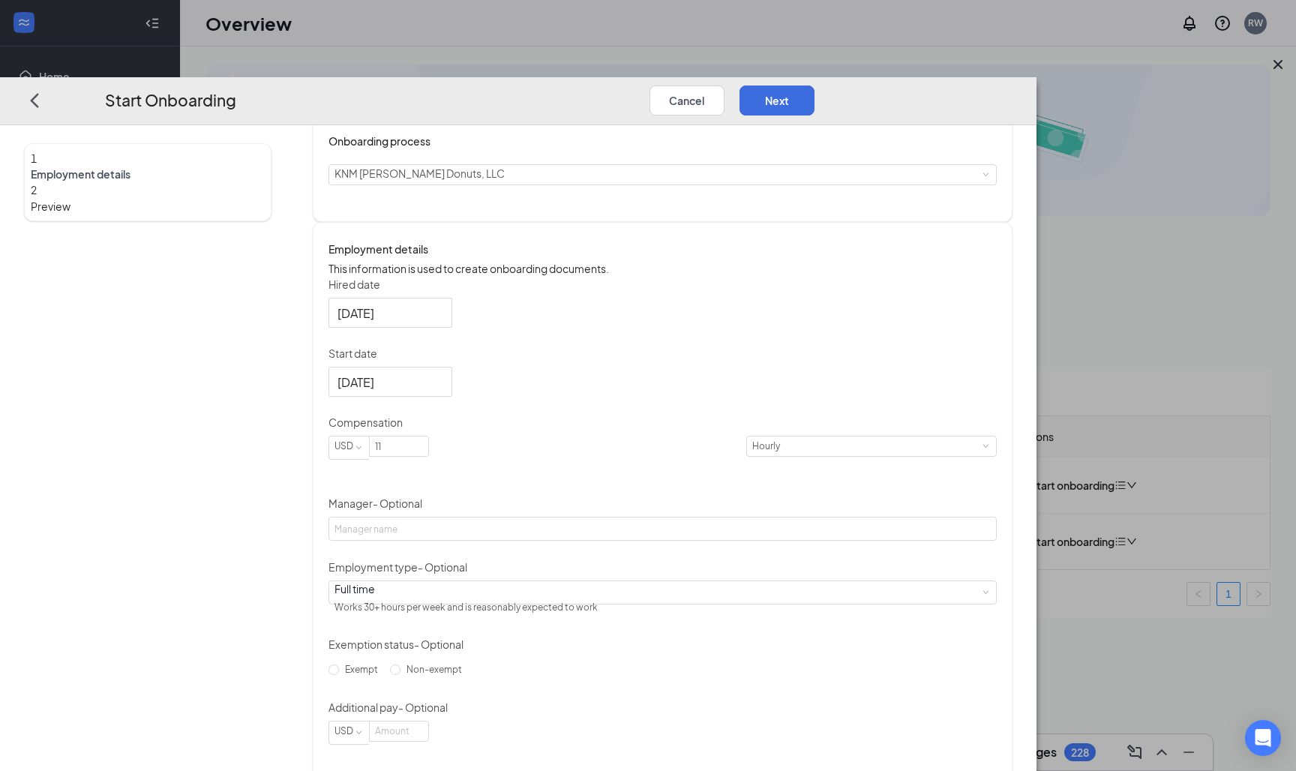
scroll to position [151, 0]
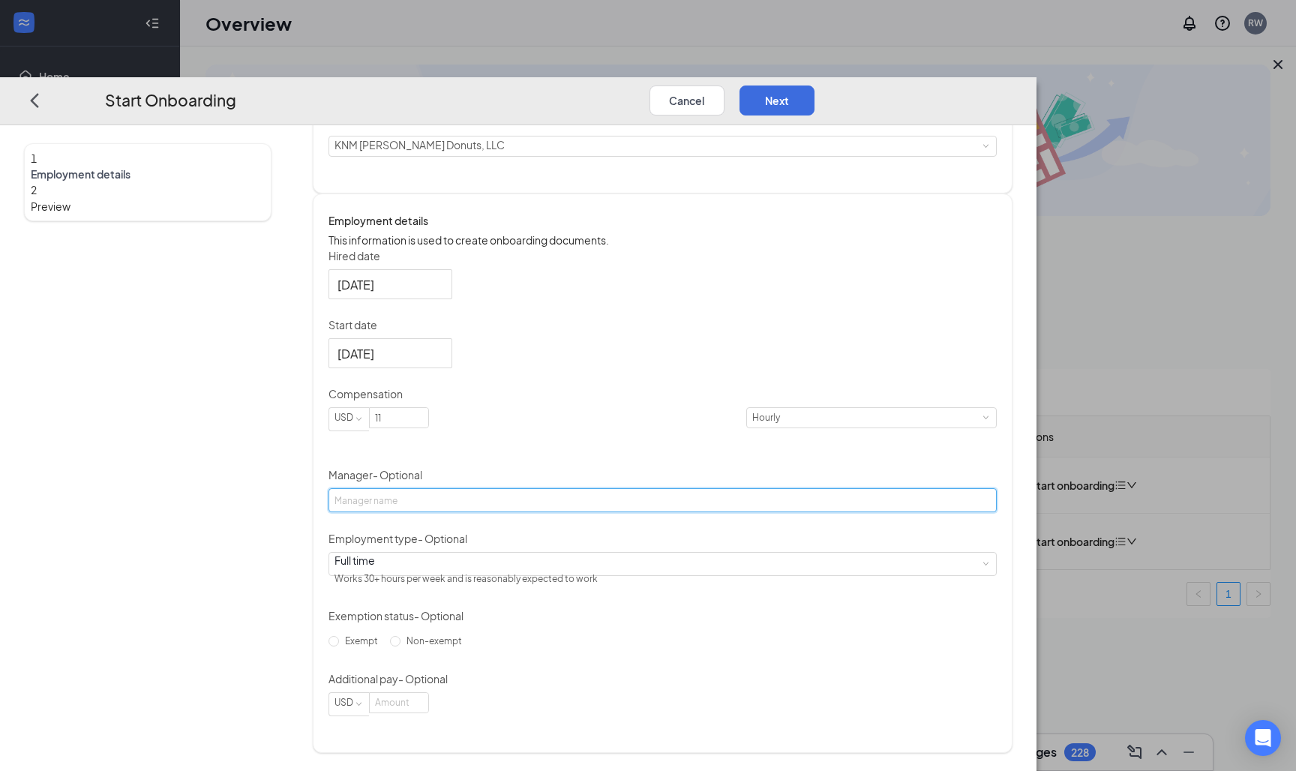
click at [632, 512] on input "Manager - Optional" at bounding box center [662, 500] width 669 height 24
type input "Harsh"
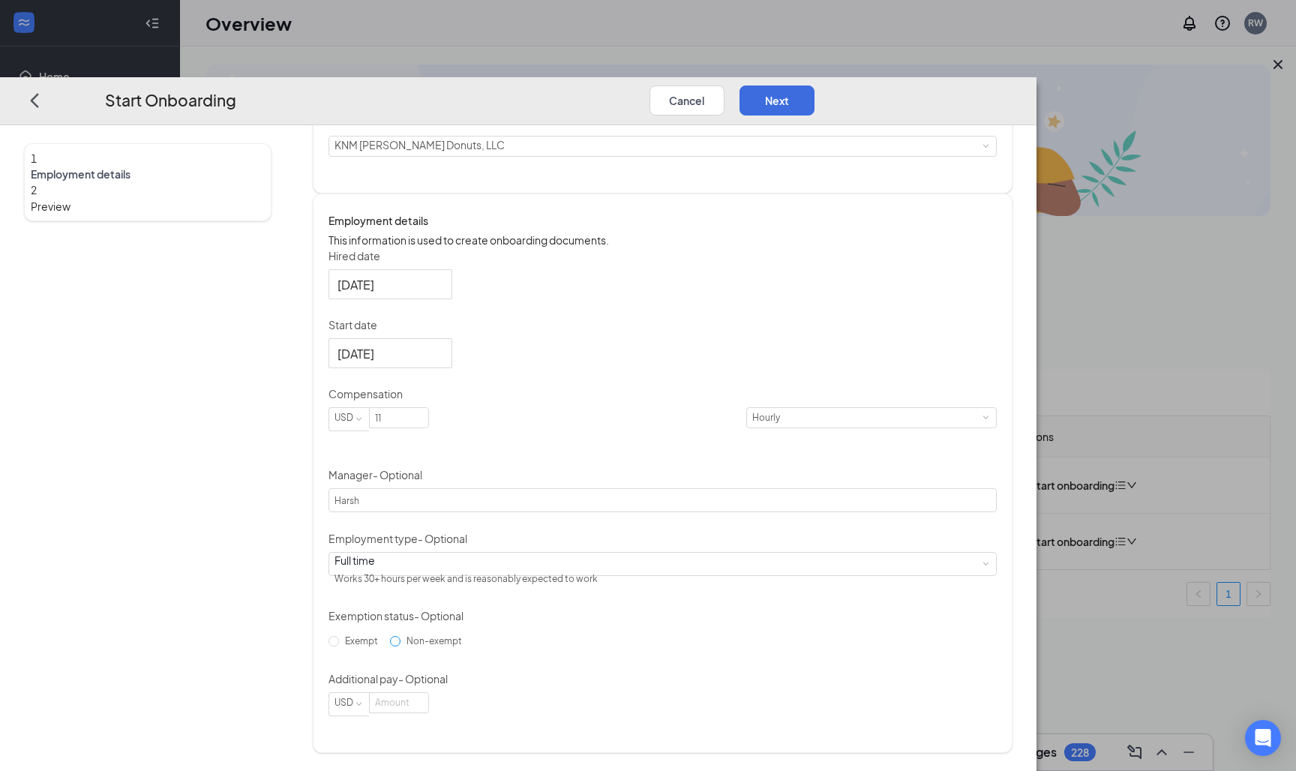
click at [468, 646] on span "Non-exempt" at bounding box center [433, 640] width 67 height 11
click at [400, 646] on input "Non-exempt" at bounding box center [395, 641] width 10 height 10
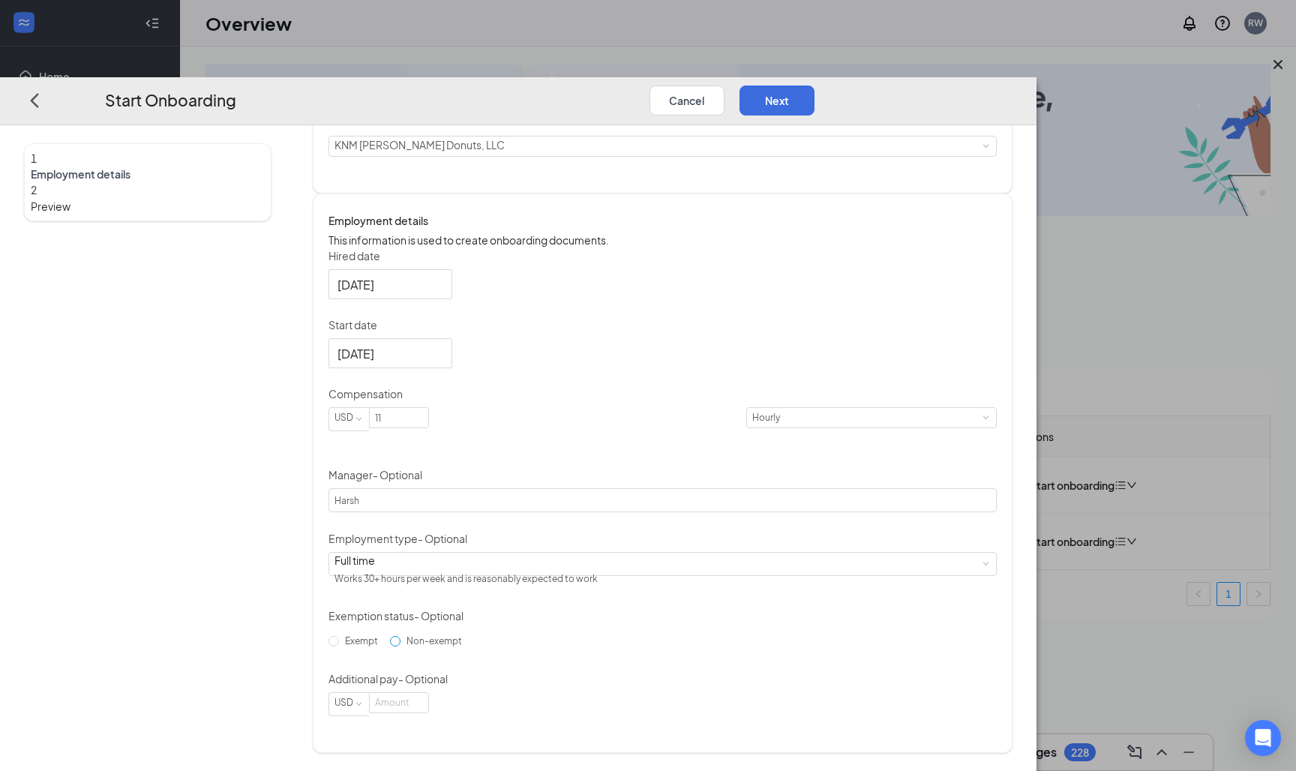
radio input "true"
click at [615, 653] on div "Exempt Non-exempt" at bounding box center [662, 641] width 669 height 24
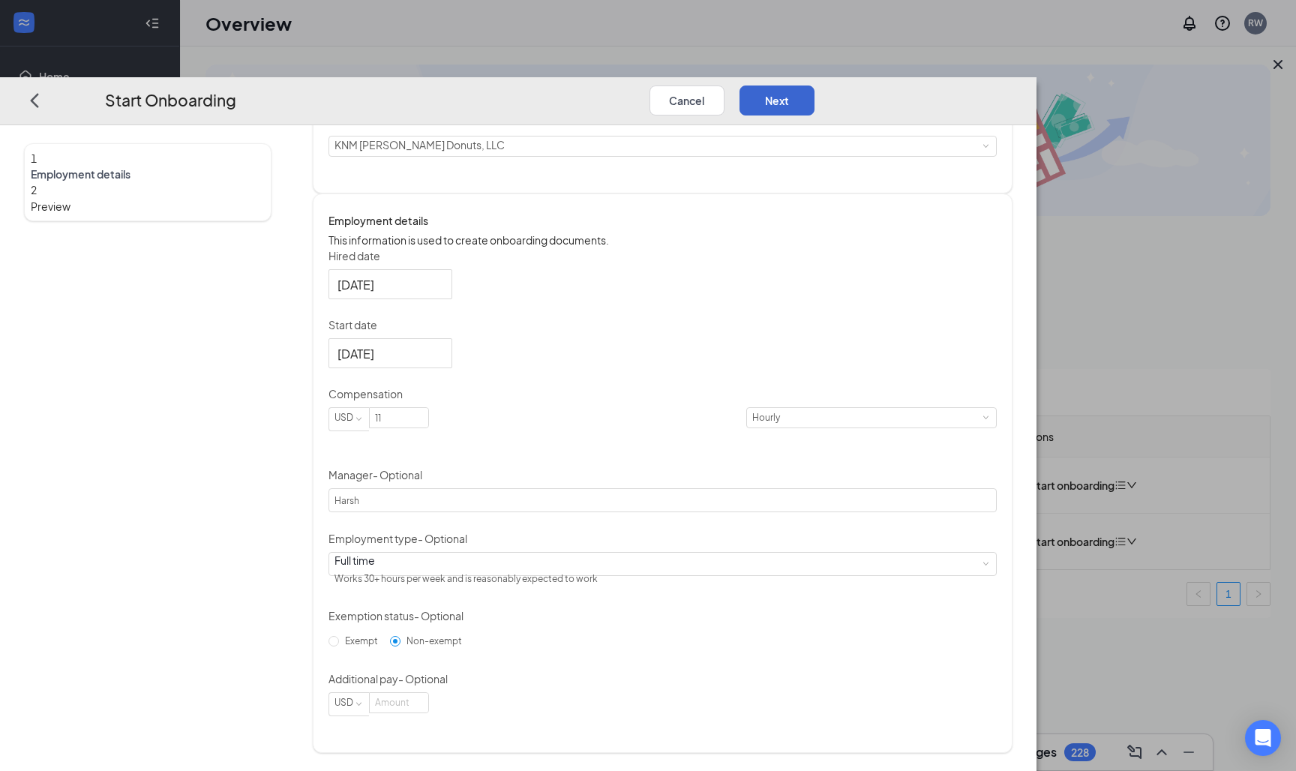
click at [814, 85] on button "Next" at bounding box center [776, 100] width 75 height 30
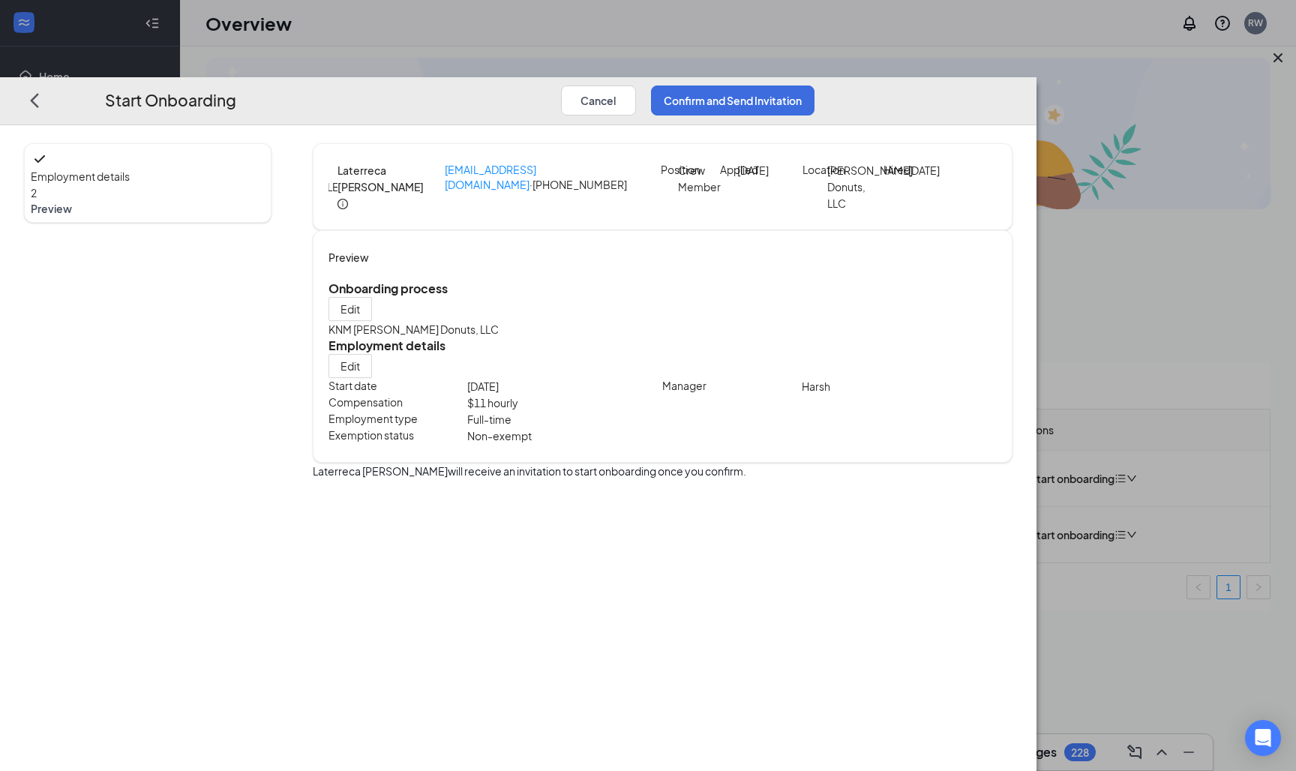
scroll to position [7, 0]
click at [814, 85] on button "Confirm and Send Invitation" at bounding box center [732, 100] width 163 height 30
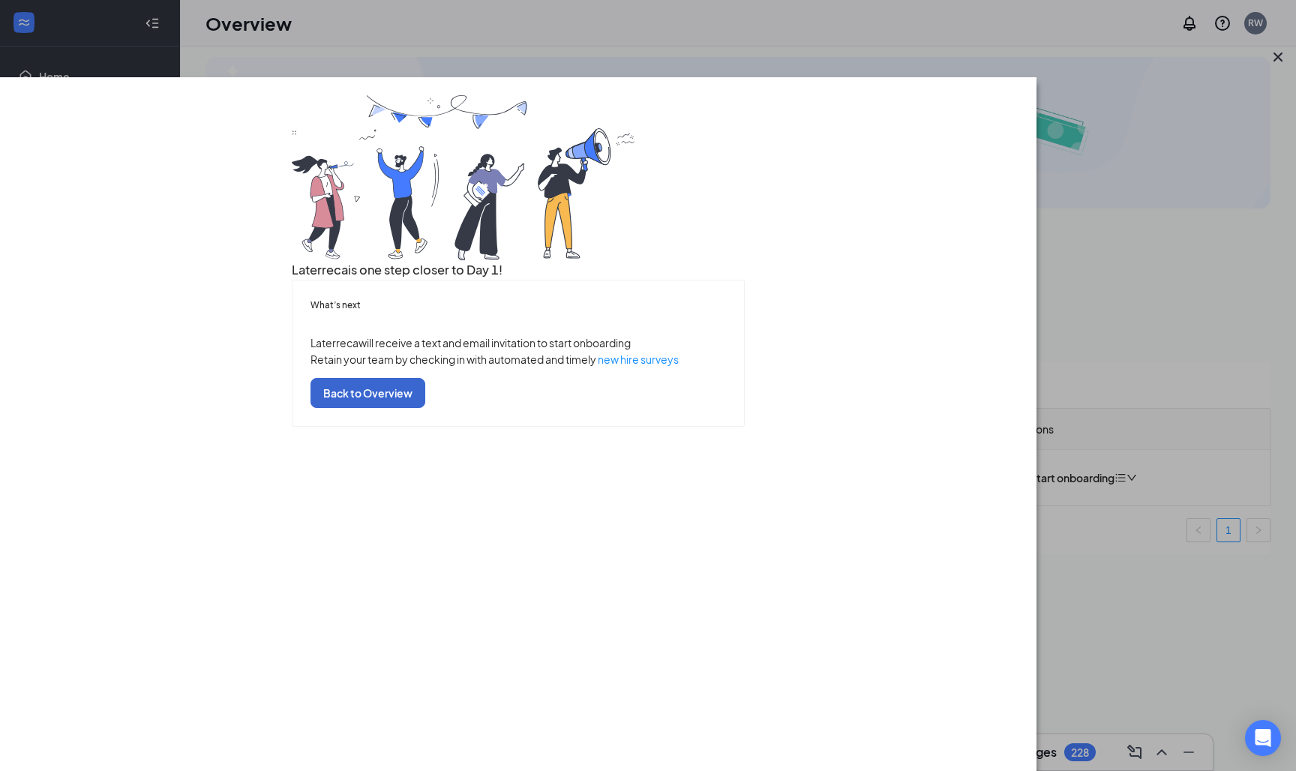
click at [425, 408] on button "Back to Overview" at bounding box center [367, 393] width 115 height 30
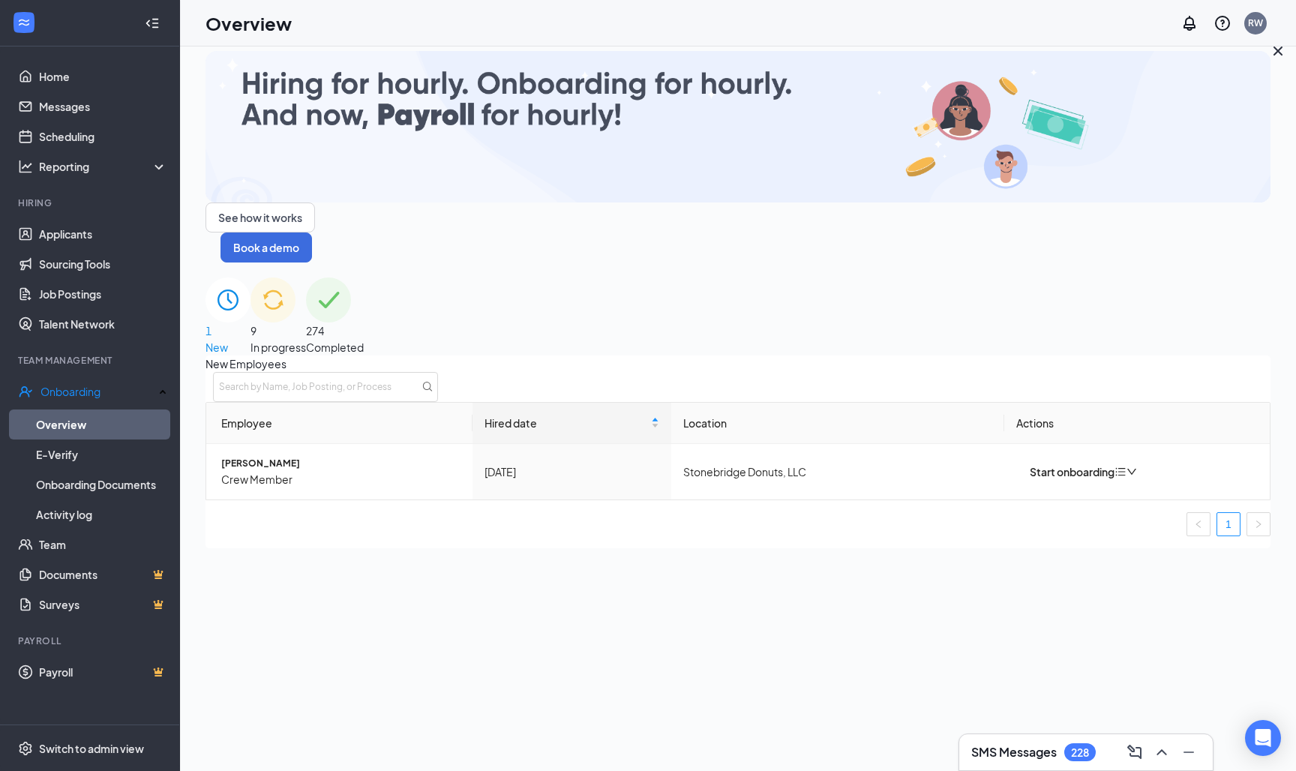
scroll to position [17, 1]
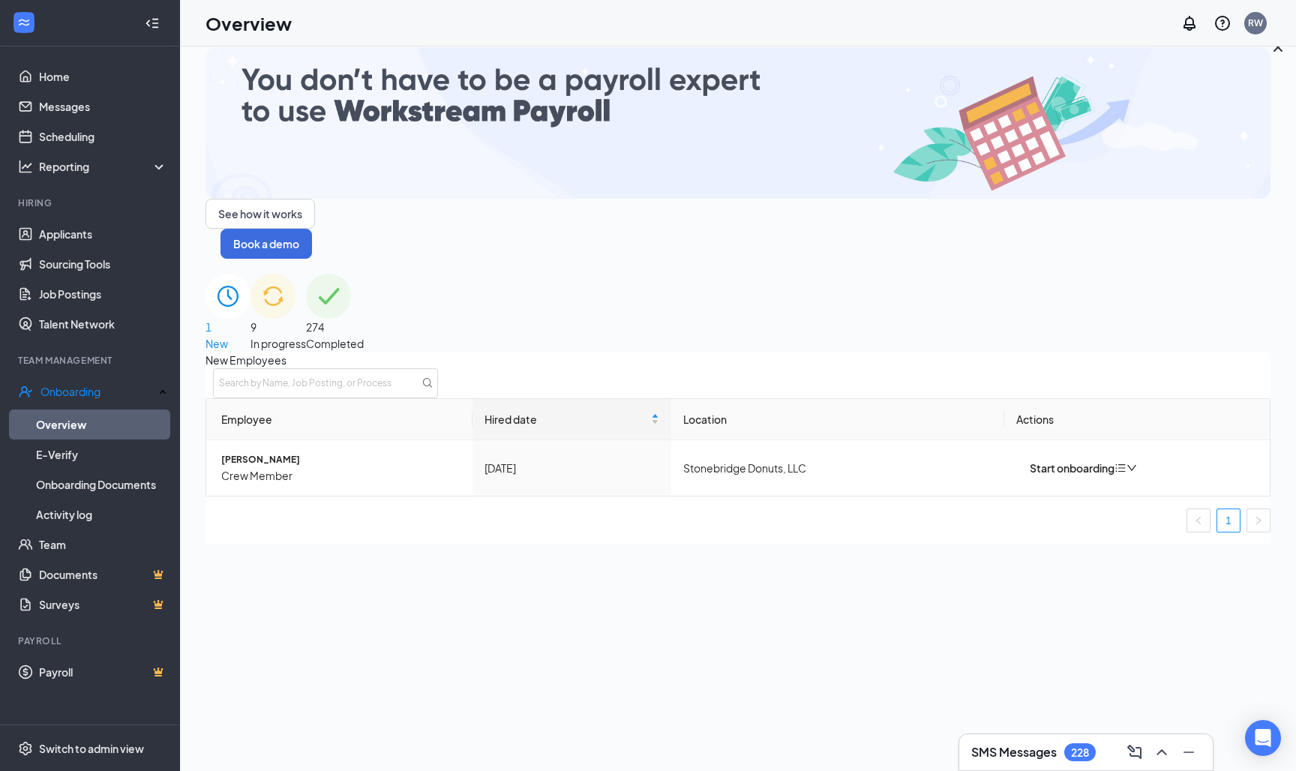
click at [306, 274] on div "9 In progress" at bounding box center [277, 313] width 55 height 78
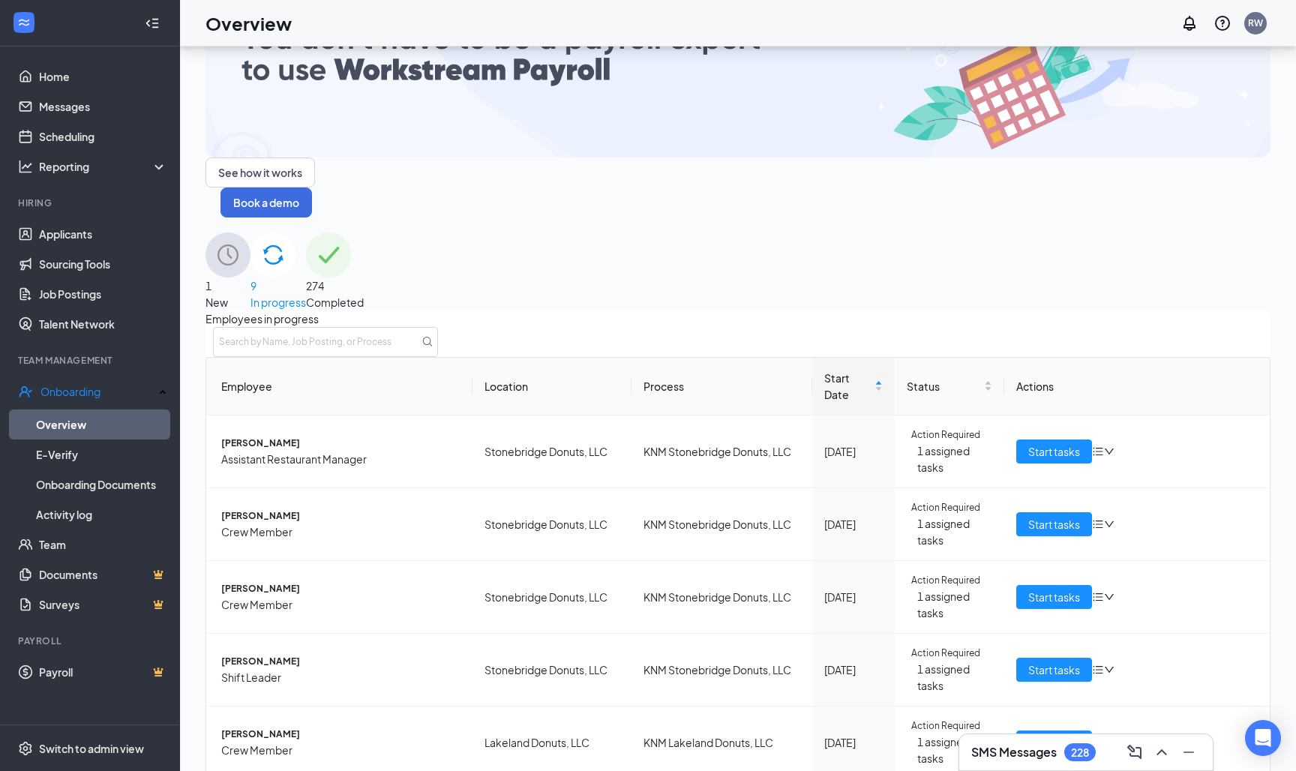
scroll to position [146, 0]
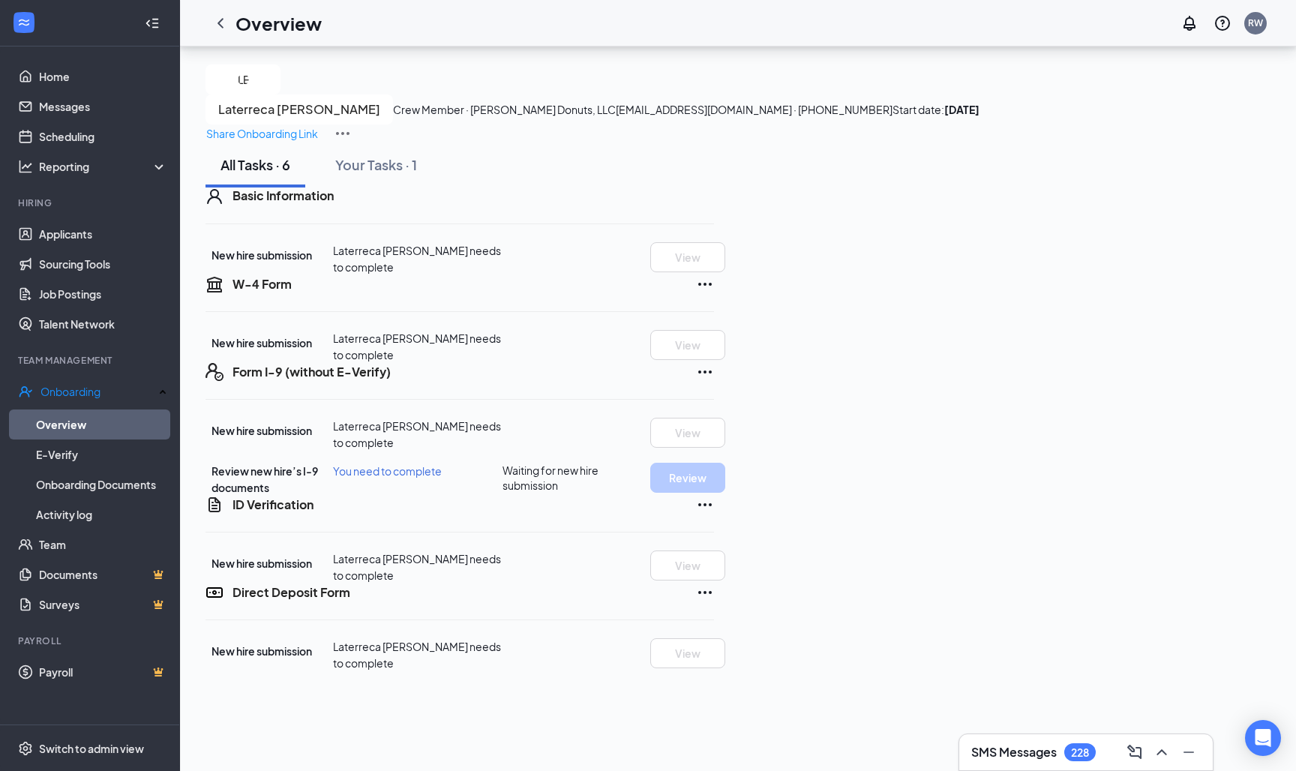
scroll to position [100, 0]
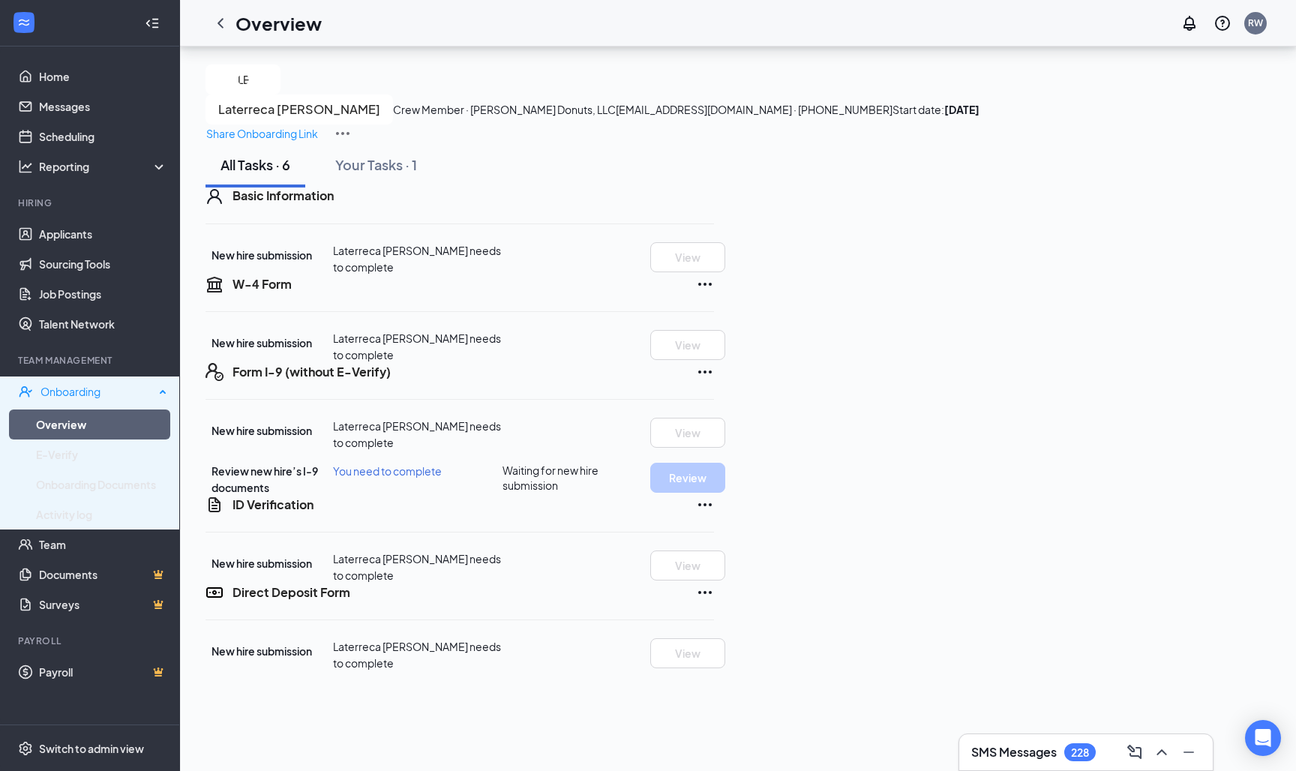
click at [91, 382] on div "Onboarding" at bounding box center [90, 391] width 180 height 30
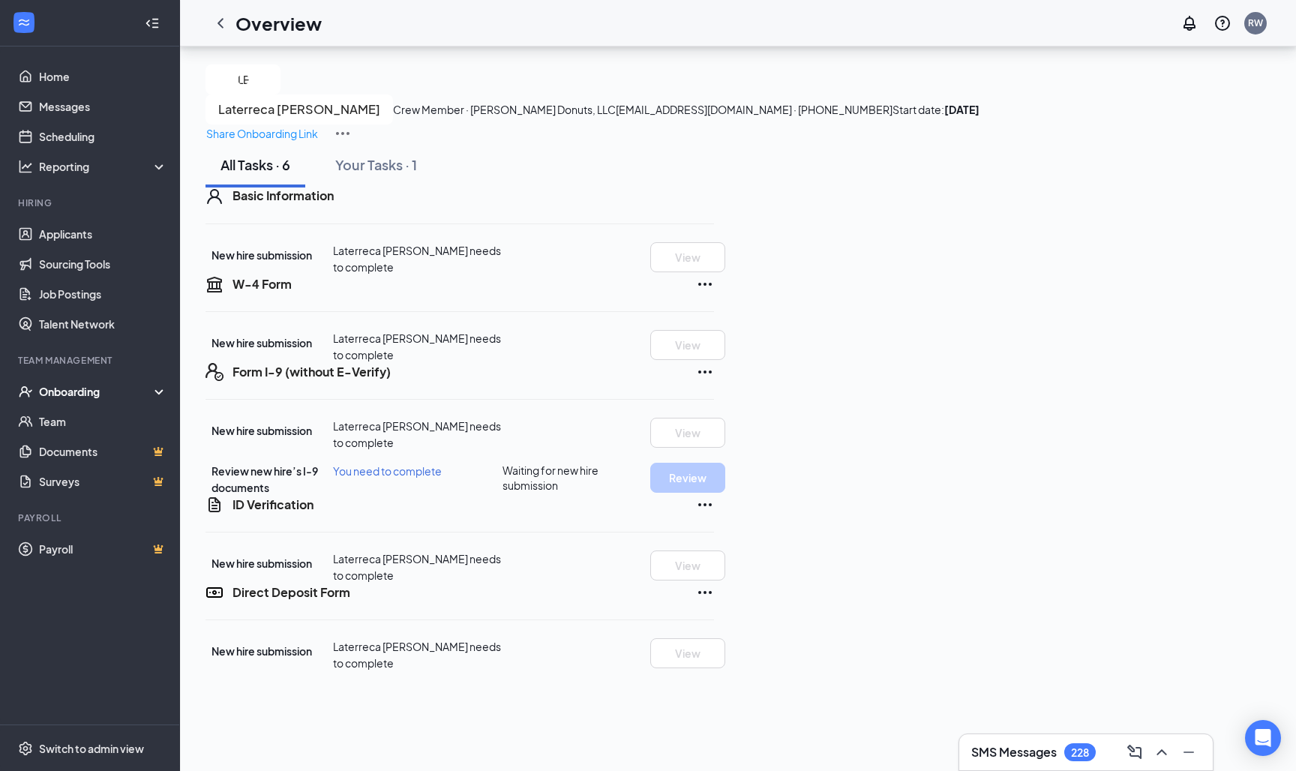
click at [73, 397] on div "Onboarding" at bounding box center [96, 391] width 115 height 15
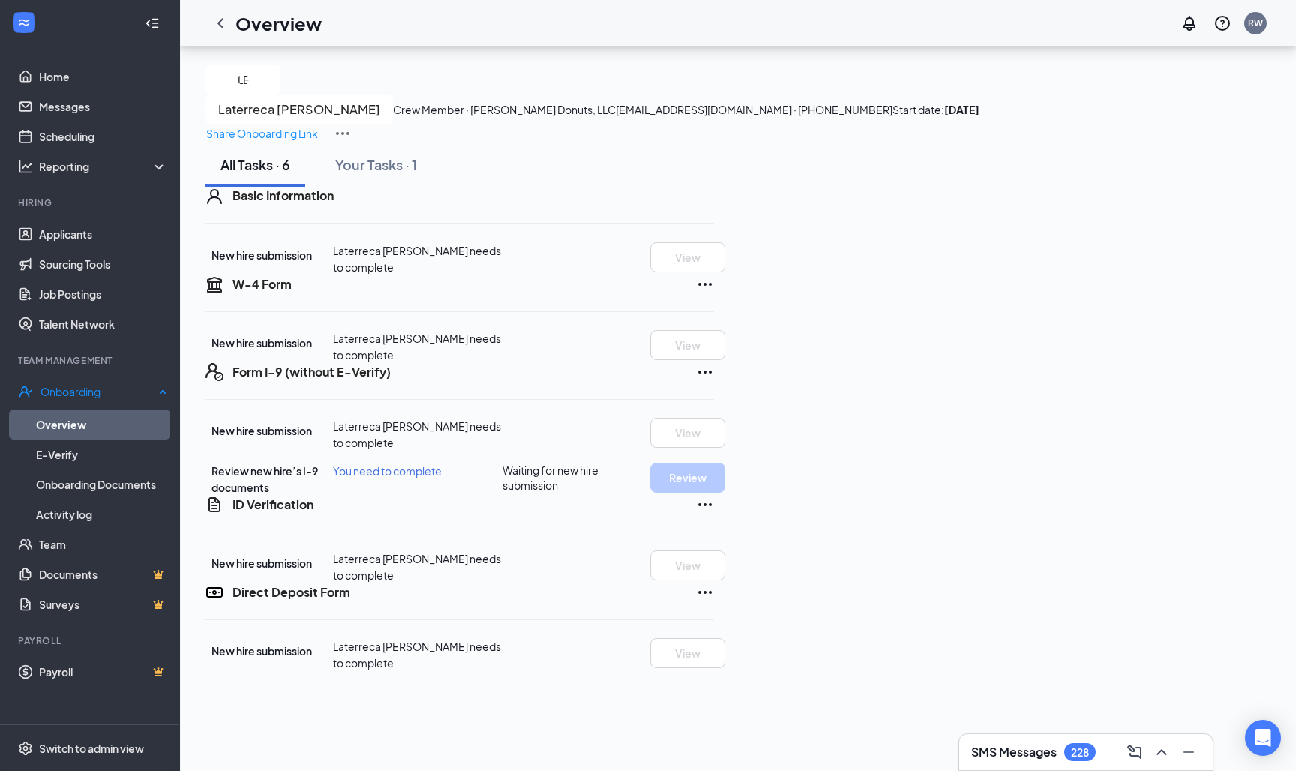
click at [72, 427] on link "Overview" at bounding box center [101, 424] width 131 height 30
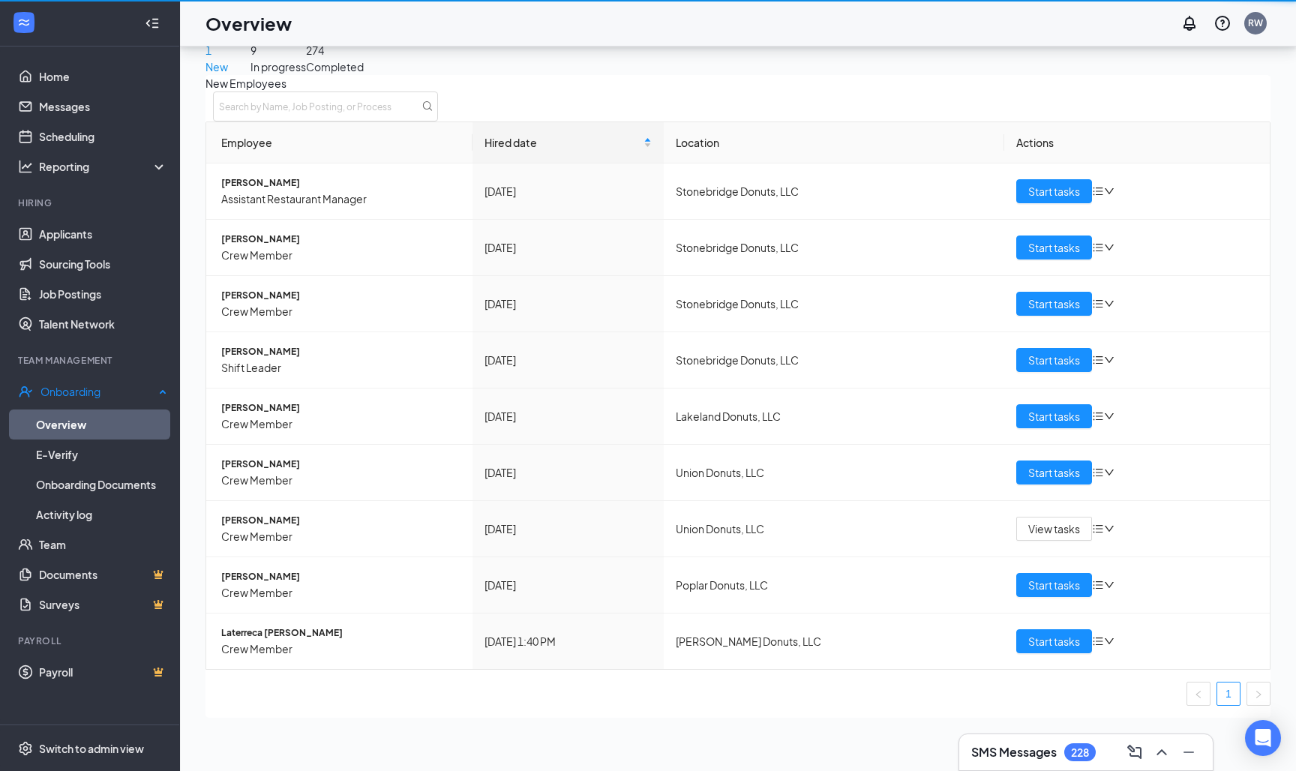
scroll to position [67, 0]
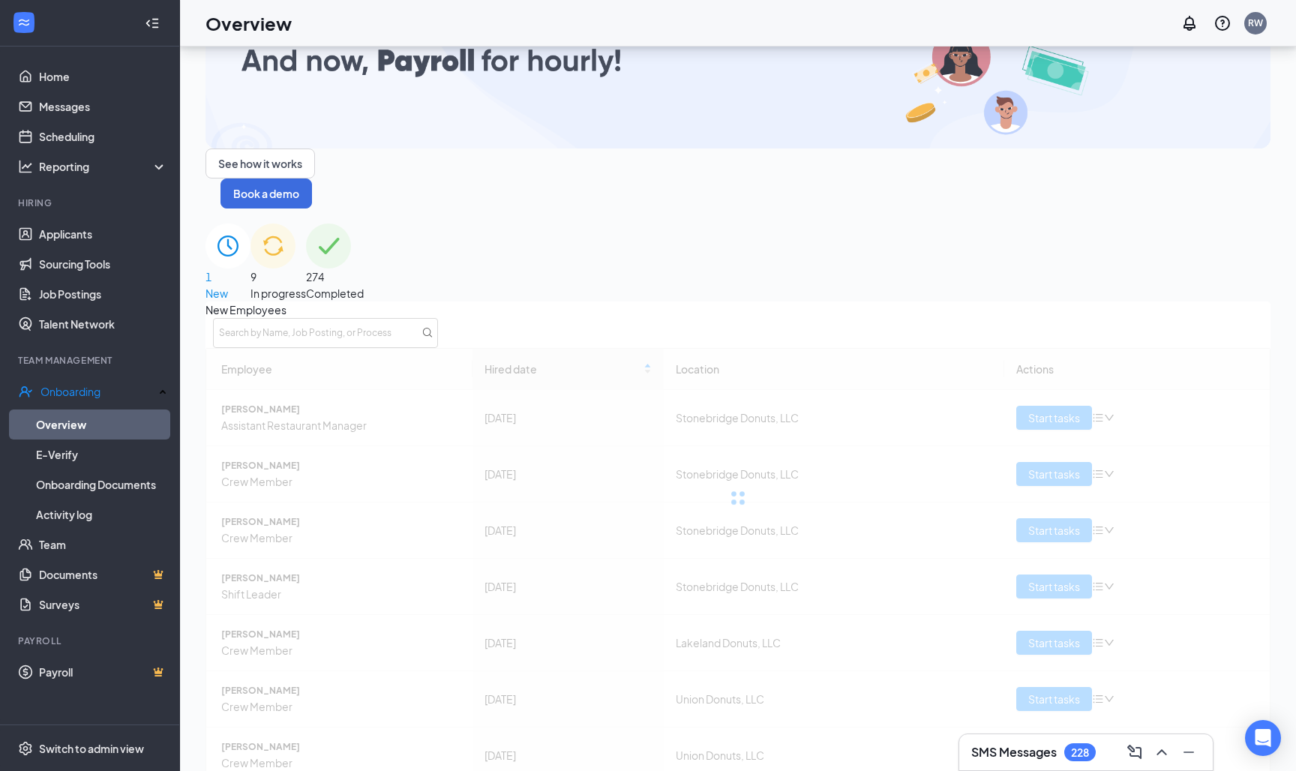
click at [306, 223] on div "9 In progress" at bounding box center [277, 262] width 55 height 78
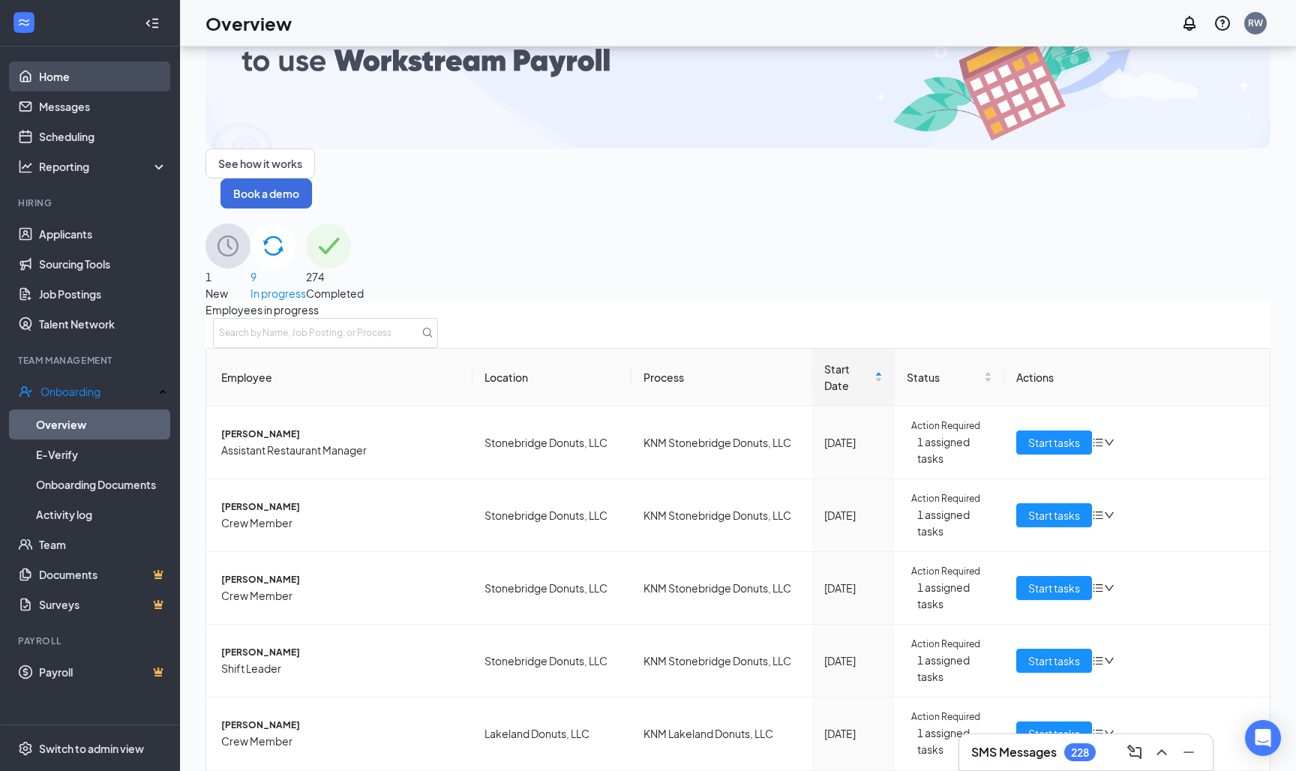
click at [48, 65] on link "Home" at bounding box center [103, 76] width 128 height 30
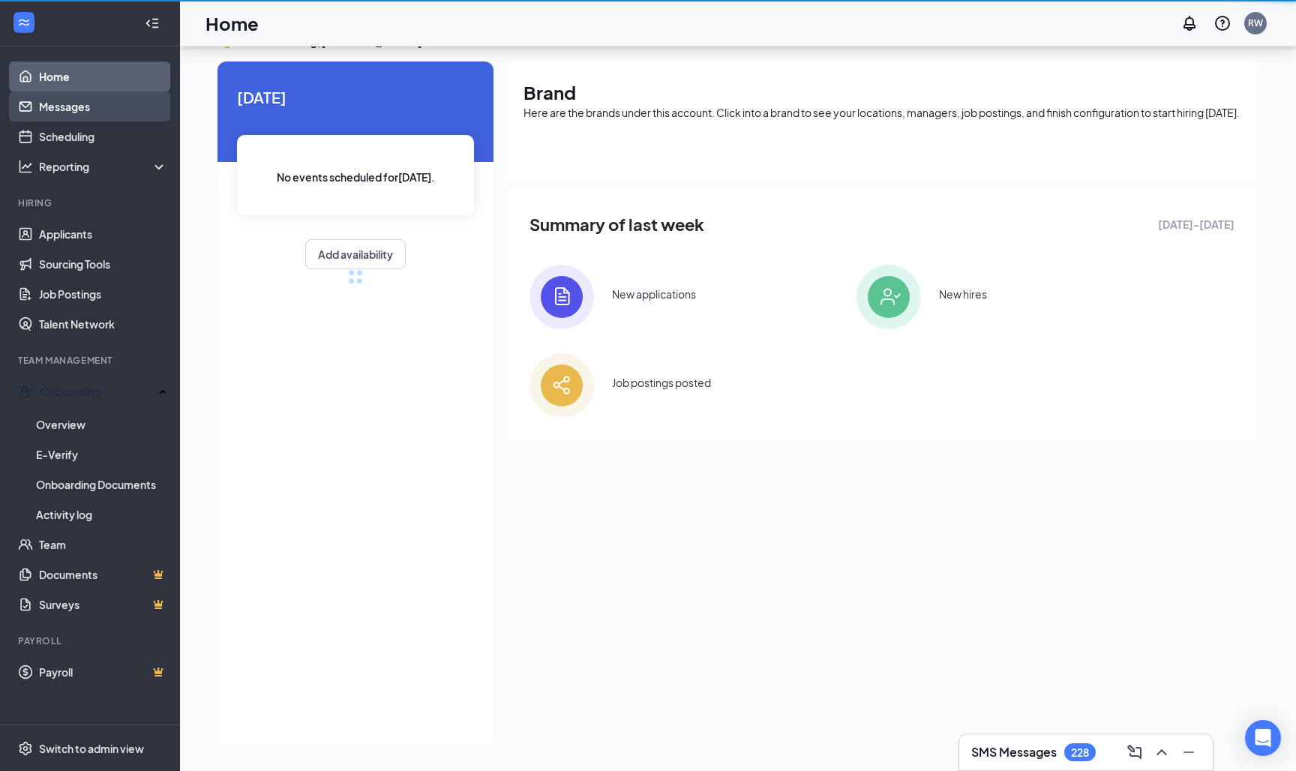
scroll to position [31, 0]
